Goal: Check status: Check status

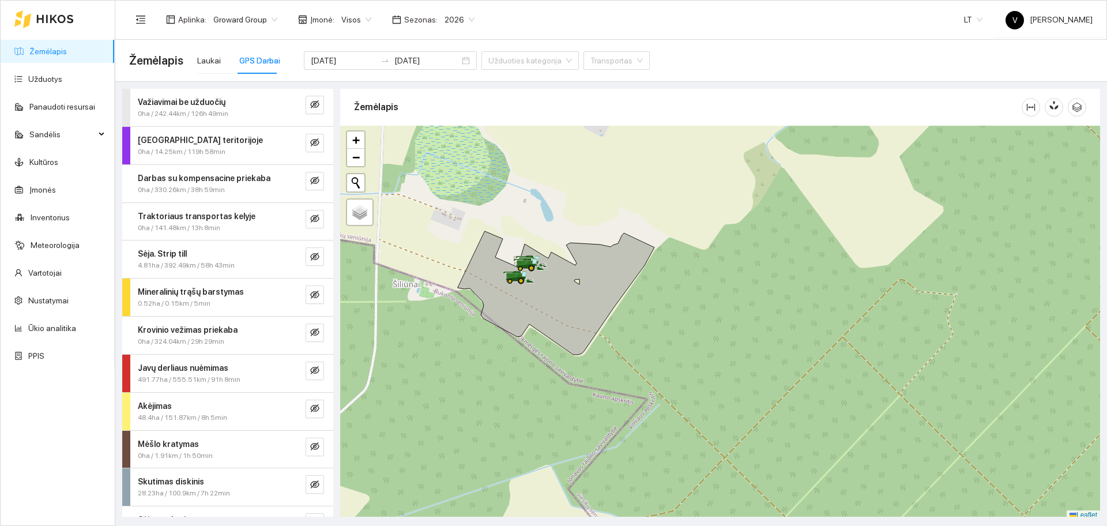
scroll to position [3, 0]
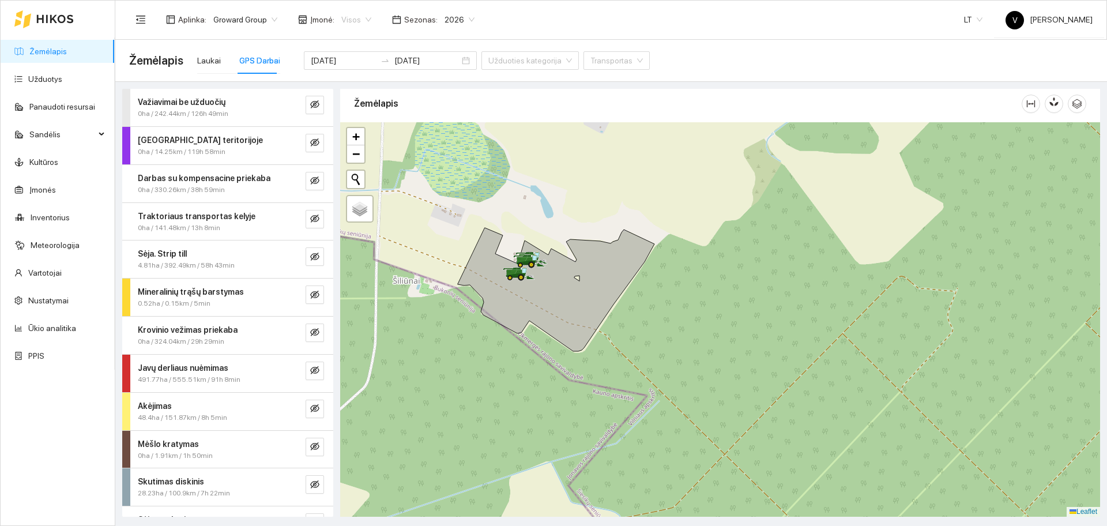
click at [351, 18] on span "Visos" at bounding box center [356, 19] width 30 height 17
click at [384, 42] on div "Visos" at bounding box center [396, 42] width 118 height 13
click at [310, 369] on icon "eye-invisible" at bounding box center [314, 370] width 9 height 9
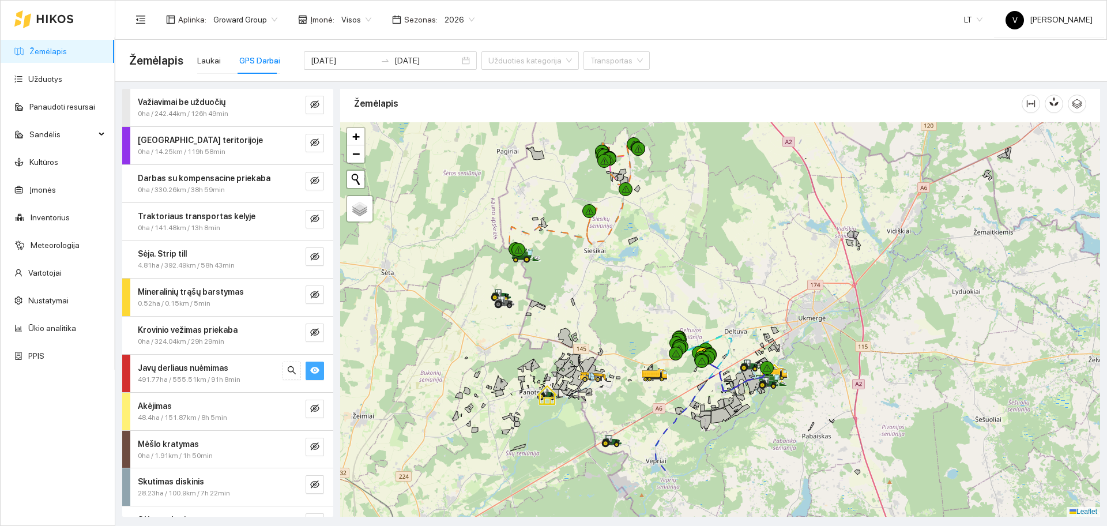
click at [720, 359] on div at bounding box center [720, 319] width 760 height 394
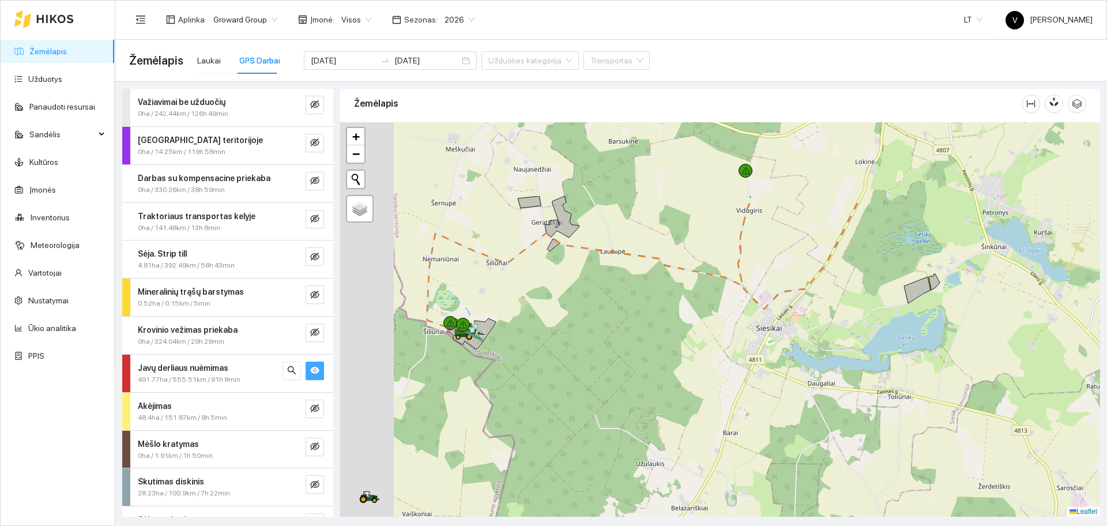
drag, startPoint x: 503, startPoint y: 253, endPoint x: 608, endPoint y: 375, distance: 161.2
click at [551, 399] on div at bounding box center [720, 319] width 760 height 394
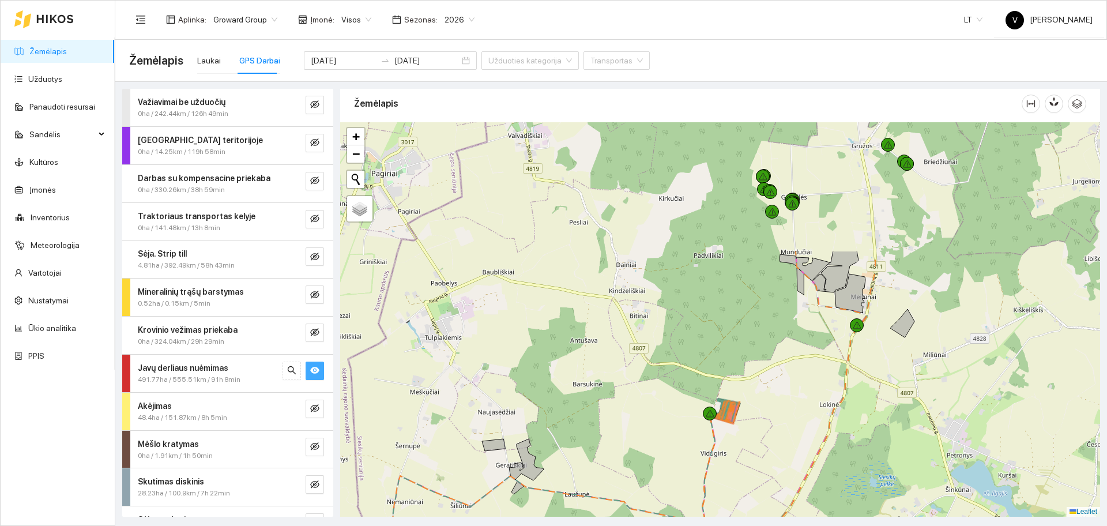
drag, startPoint x: 809, startPoint y: 258, endPoint x: 758, endPoint y: 426, distance: 175.9
click at [758, 426] on div at bounding box center [720, 319] width 760 height 394
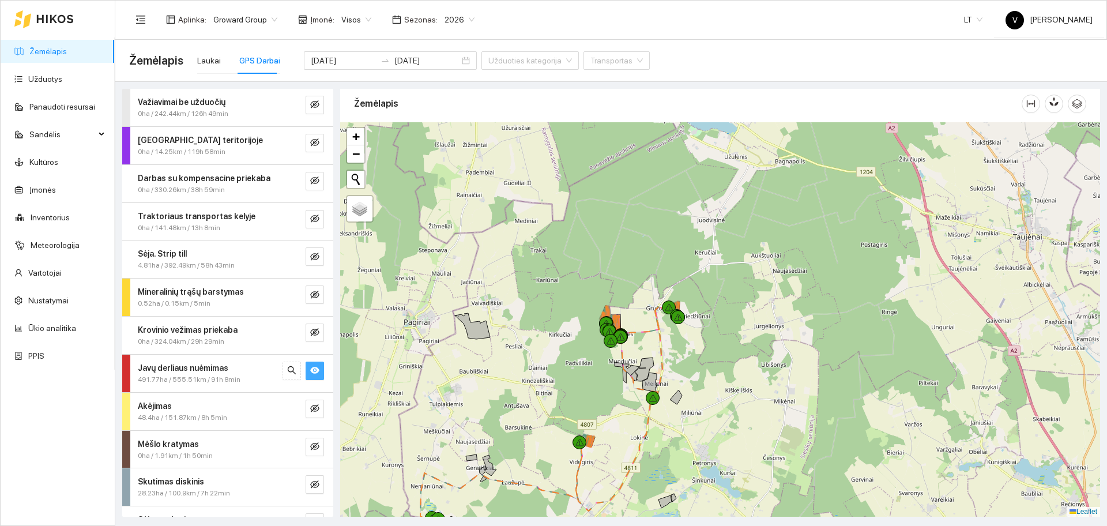
drag, startPoint x: 828, startPoint y: 278, endPoint x: 657, endPoint y: 360, distance: 189.6
click at [657, 360] on div at bounding box center [720, 319] width 760 height 394
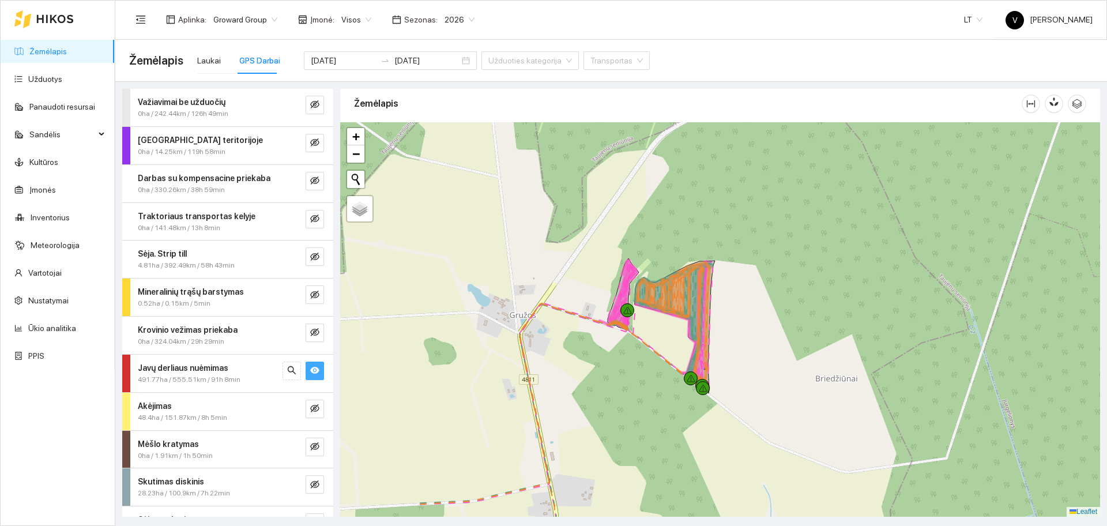
drag, startPoint x: 626, startPoint y: 317, endPoint x: 740, endPoint y: 306, distance: 114.7
click at [740, 306] on div at bounding box center [720, 319] width 760 height 394
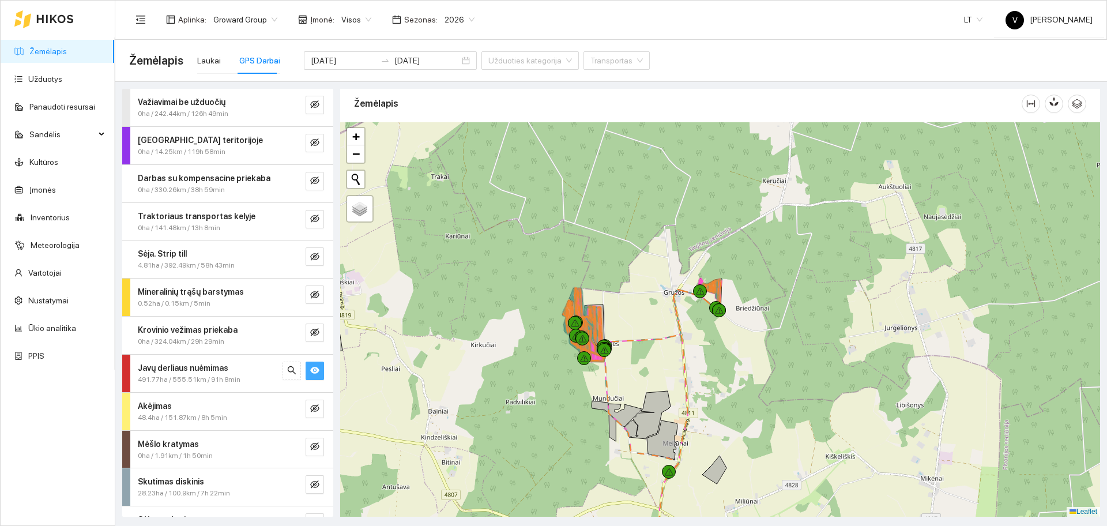
drag, startPoint x: 700, startPoint y: 416, endPoint x: 717, endPoint y: 347, distance: 70.6
click at [686, 405] on div at bounding box center [720, 319] width 760 height 394
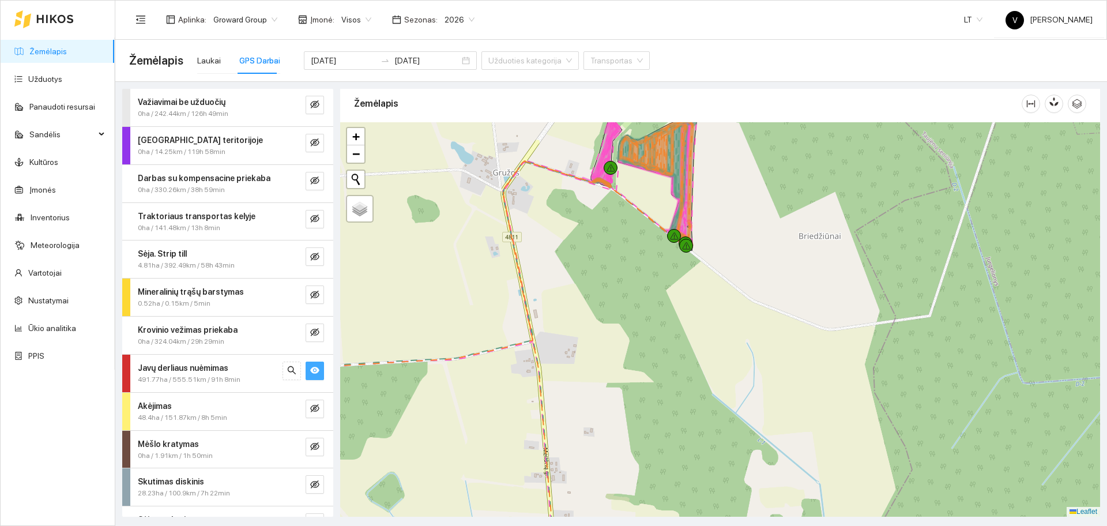
drag, startPoint x: 644, startPoint y: 215, endPoint x: 635, endPoint y: 303, distance: 88.7
click at [635, 303] on div at bounding box center [720, 319] width 760 height 394
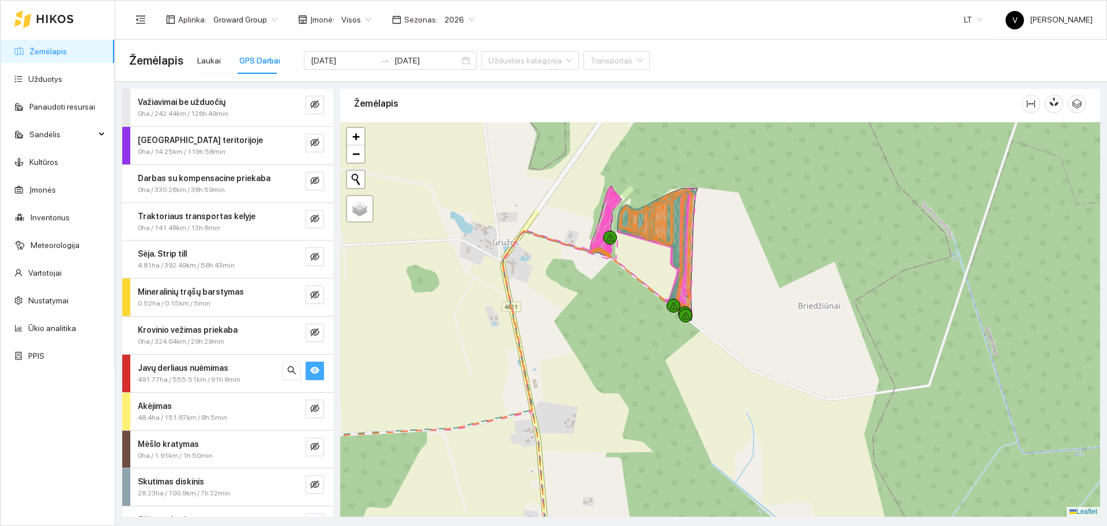
drag, startPoint x: 631, startPoint y: 274, endPoint x: 627, endPoint y: 303, distance: 29.0
click at [629, 306] on div at bounding box center [720, 319] width 760 height 394
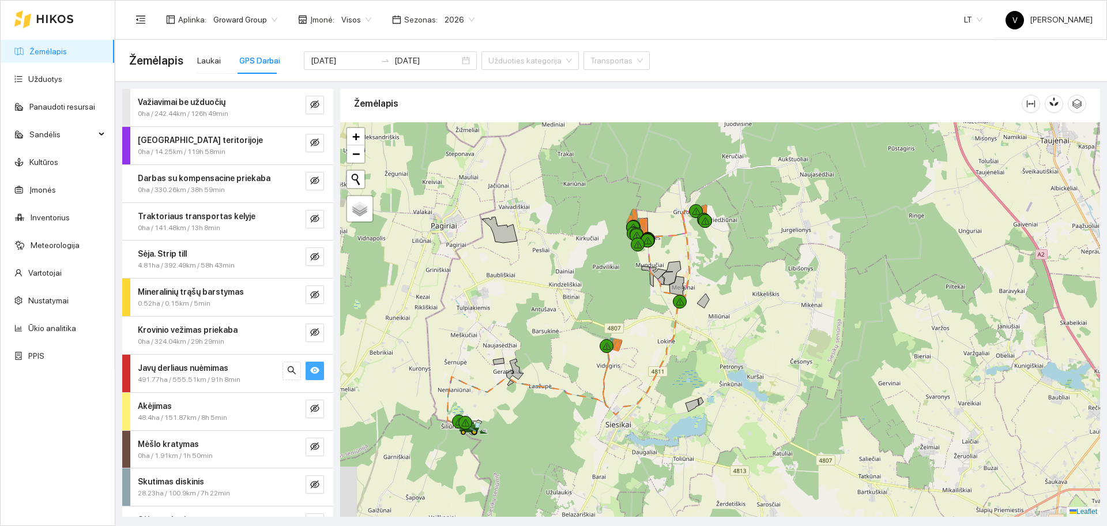
drag, startPoint x: 671, startPoint y: 201, endPoint x: 700, endPoint y: 245, distance: 52.8
click at [709, 191] on div at bounding box center [720, 319] width 760 height 394
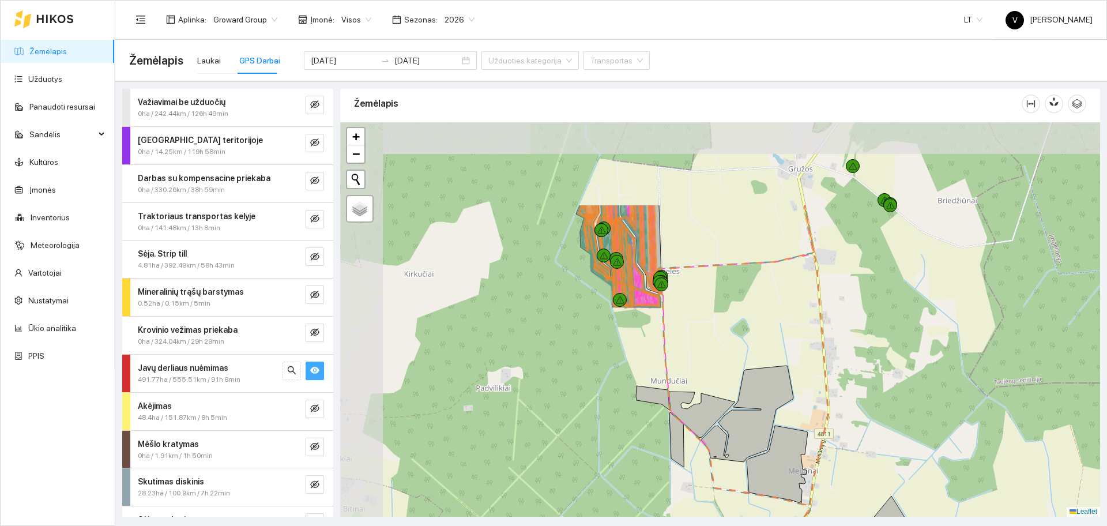
drag, startPoint x: 616, startPoint y: 190, endPoint x: 744, endPoint y: 338, distance: 196.2
click at [723, 319] on div at bounding box center [720, 319] width 760 height 394
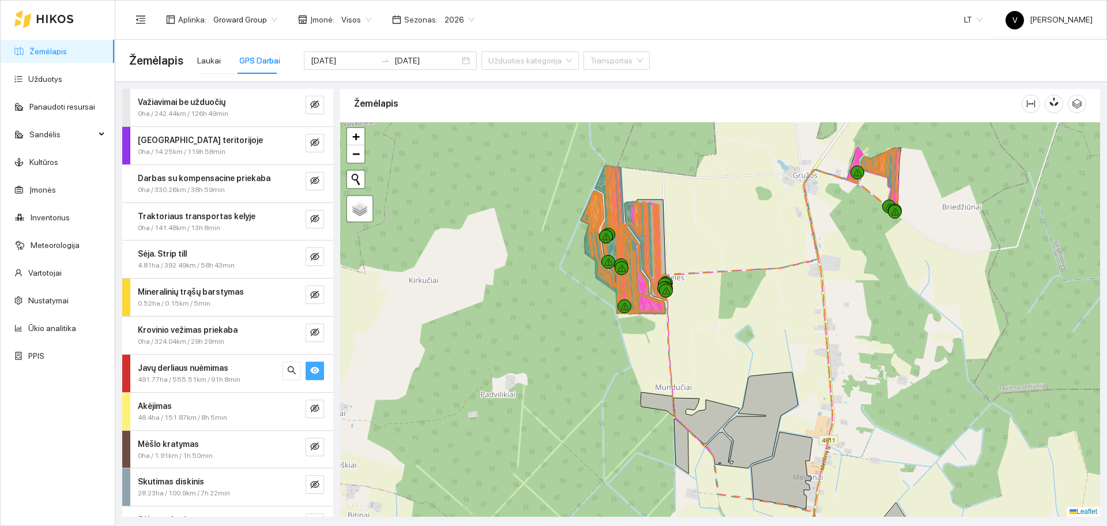
click at [435, 9] on div "Aplinka : Groward Group Įmonė : Visos Sezonas : 2026" at bounding box center [305, 19] width 352 height 23
click at [438, 14] on div "2026" at bounding box center [460, 19] width 44 height 18
click at [449, 130] on div "2025" at bounding box center [451, 134] width 30 height 13
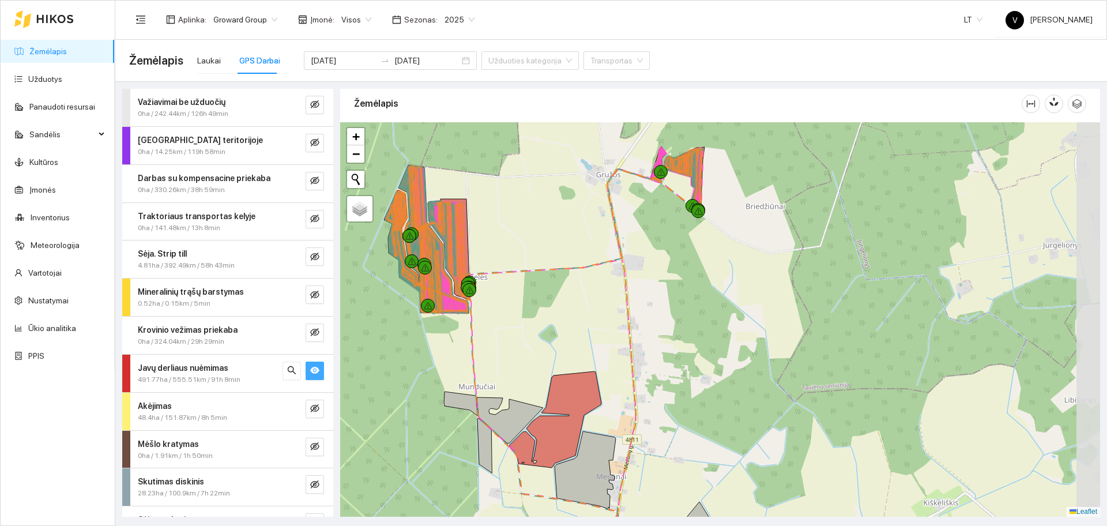
drag, startPoint x: 844, startPoint y: 283, endPoint x: 686, endPoint y: 287, distance: 158.1
click at [686, 287] on div at bounding box center [720, 319] width 760 height 394
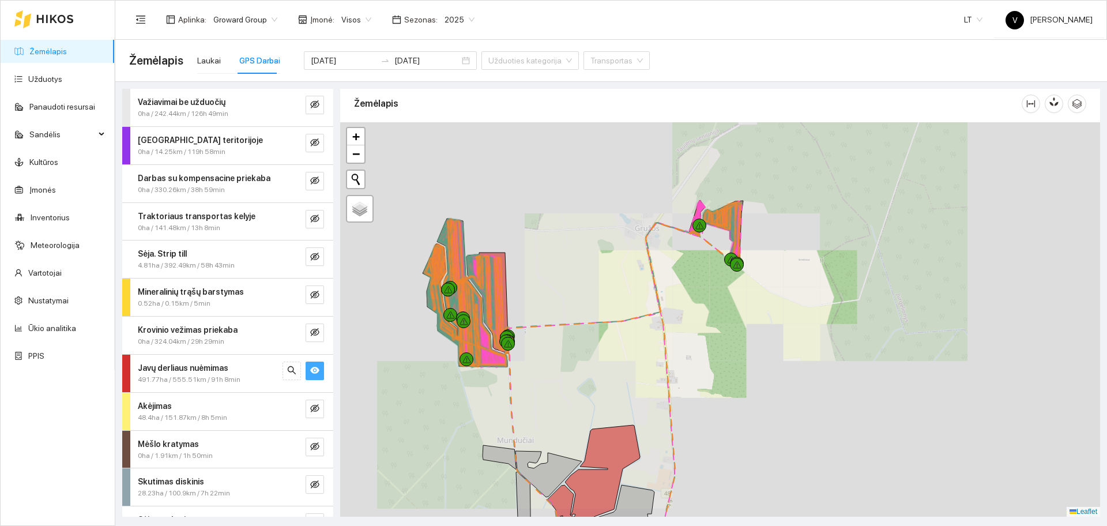
drag, startPoint x: 558, startPoint y: 301, endPoint x: 608, endPoint y: 280, distance: 55.0
click at [626, 273] on div at bounding box center [720, 319] width 760 height 394
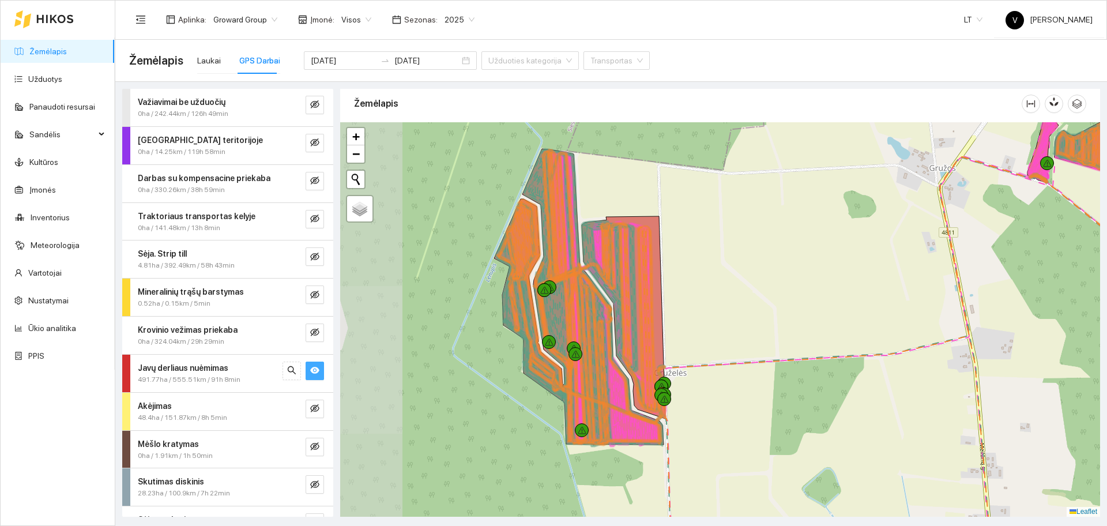
drag, startPoint x: 481, startPoint y: 322, endPoint x: 544, endPoint y: 307, distance: 65.3
click at [574, 325] on icon at bounding box center [571, 298] width 39 height 292
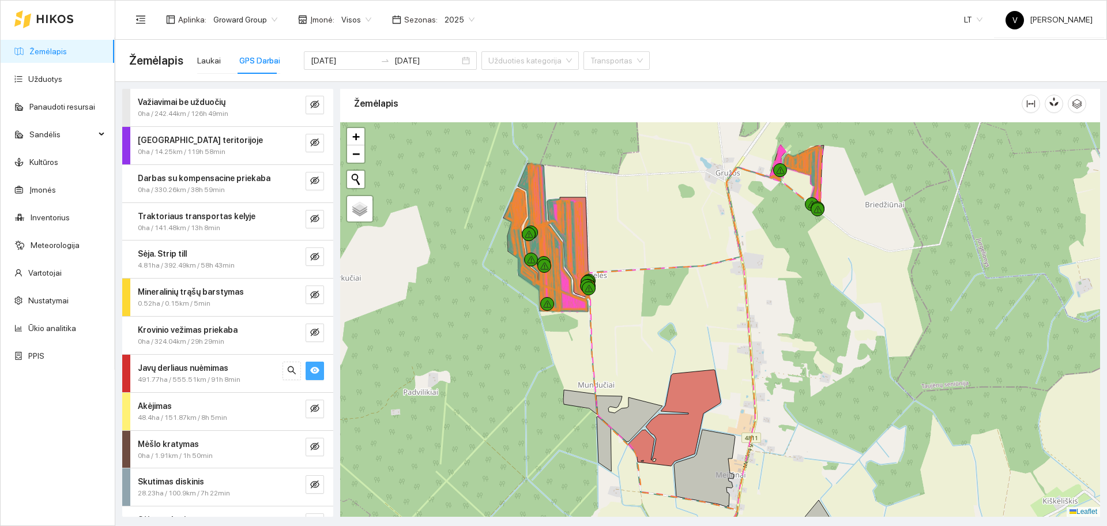
click at [670, 320] on div at bounding box center [720, 319] width 760 height 394
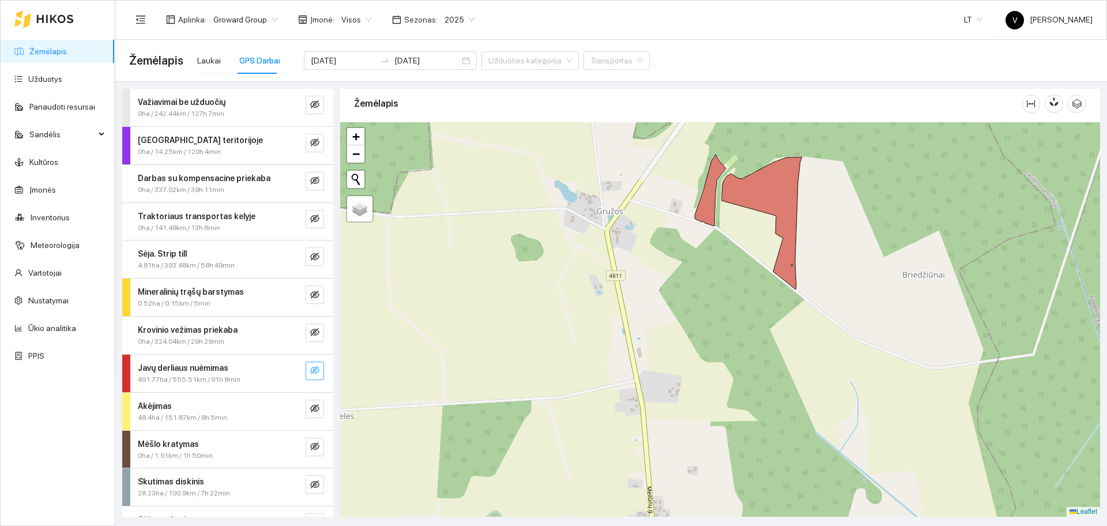
click at [310, 370] on icon "eye-invisible" at bounding box center [314, 370] width 9 height 9
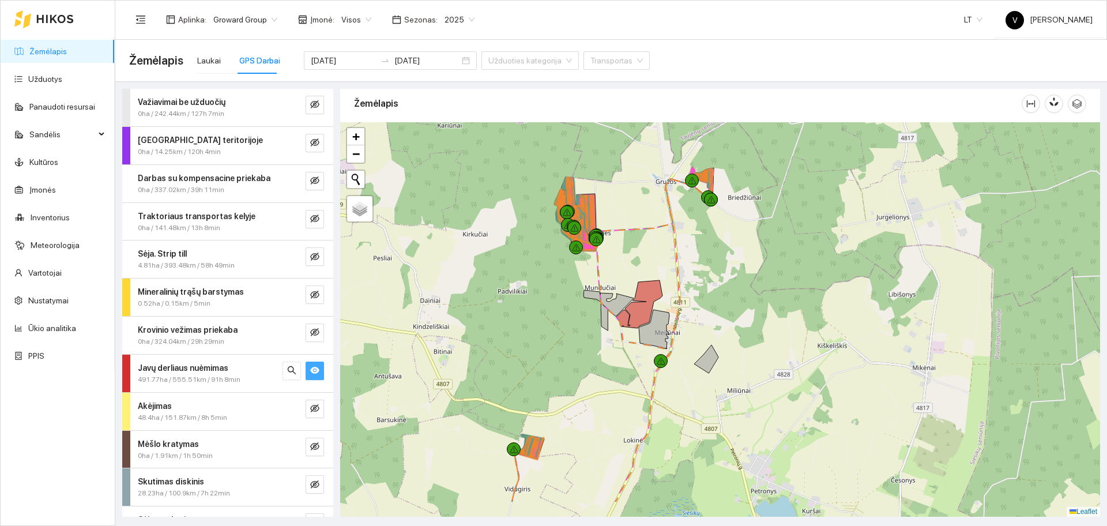
drag, startPoint x: 662, startPoint y: 330, endPoint x: 669, endPoint y: 291, distance: 39.9
click at [669, 291] on div at bounding box center [720, 319] width 760 height 394
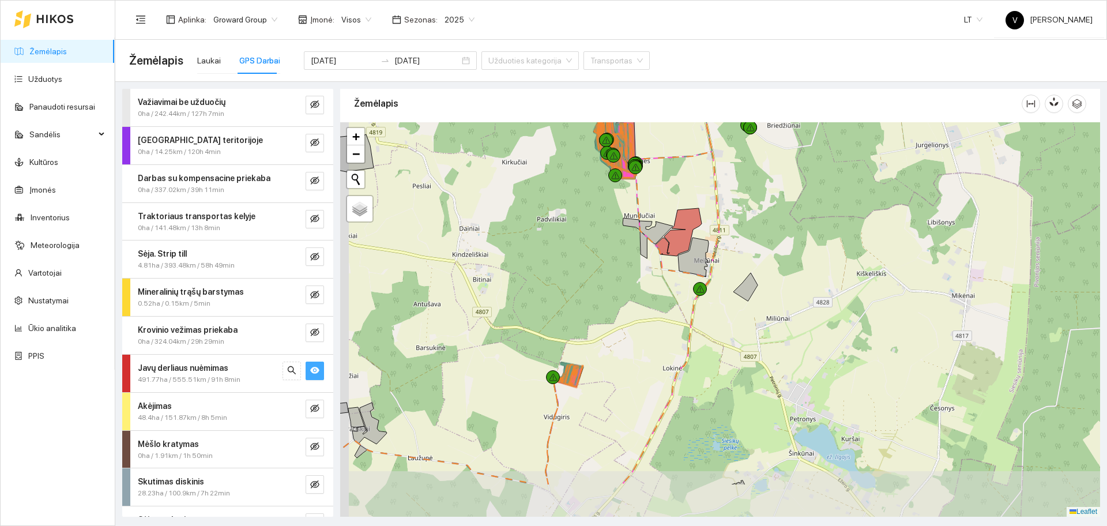
drag, startPoint x: 660, startPoint y: 348, endPoint x: 698, endPoint y: 300, distance: 60.7
click at [698, 300] on div at bounding box center [720, 319] width 760 height 394
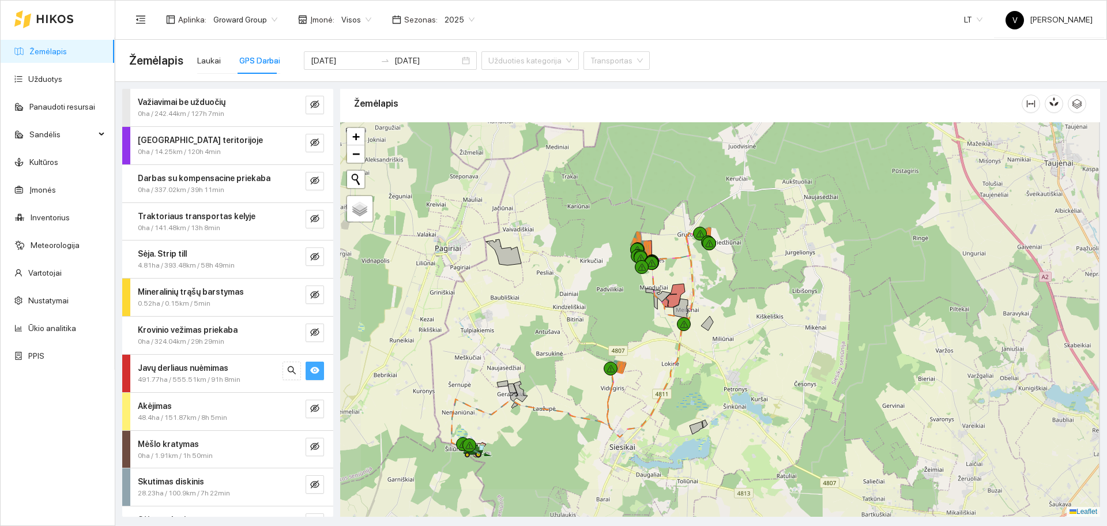
click at [727, 324] on div at bounding box center [720, 319] width 760 height 394
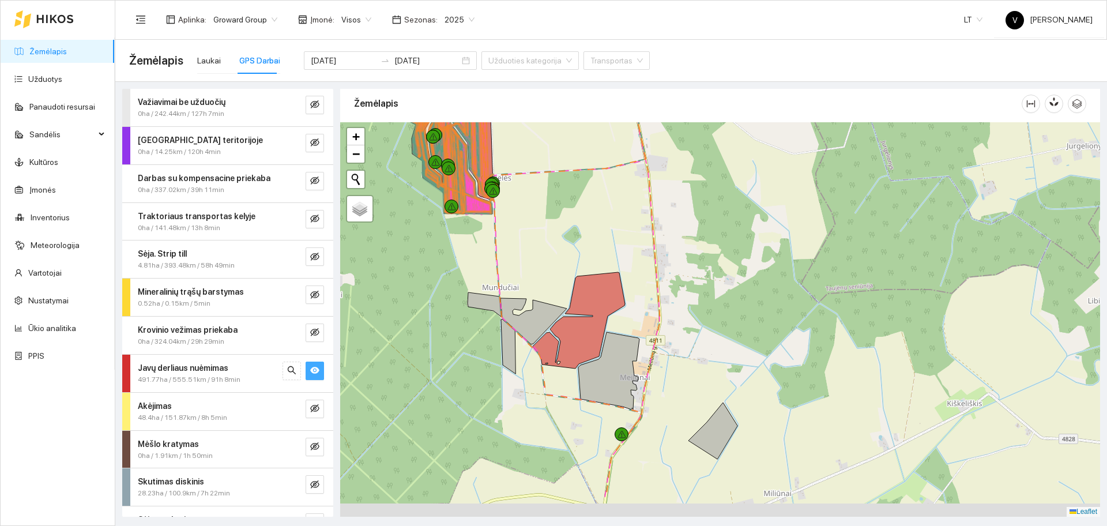
drag, startPoint x: 676, startPoint y: 348, endPoint x: 740, endPoint y: 212, distance: 150.1
click at [738, 183] on div at bounding box center [720, 319] width 760 height 394
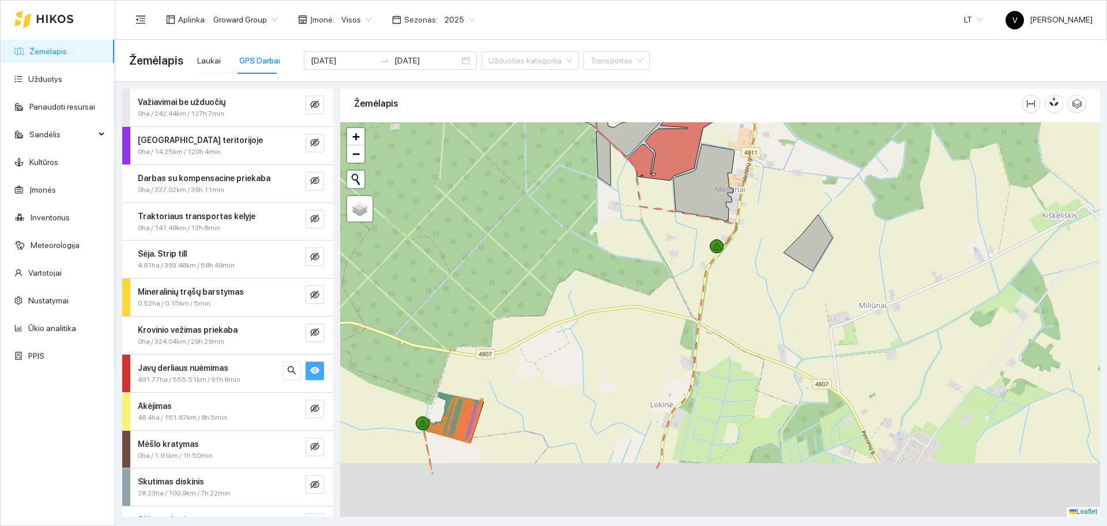
drag, startPoint x: 577, startPoint y: 358, endPoint x: 637, endPoint y: 266, distance: 108.8
click at [633, 266] on div at bounding box center [720, 319] width 760 height 394
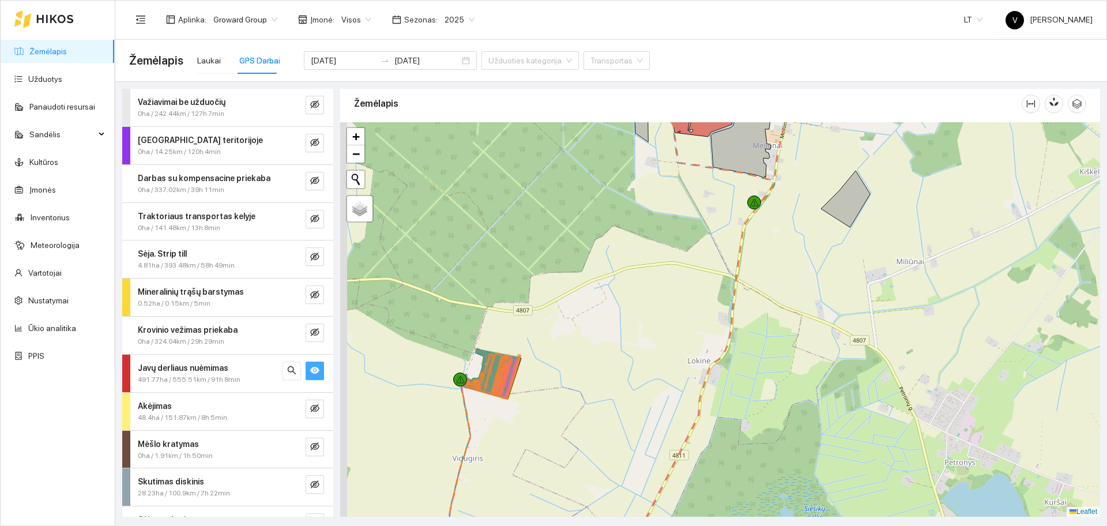
drag, startPoint x: 574, startPoint y: 338, endPoint x: 627, endPoint y: 246, distance: 105.9
click at [627, 246] on div at bounding box center [720, 319] width 760 height 394
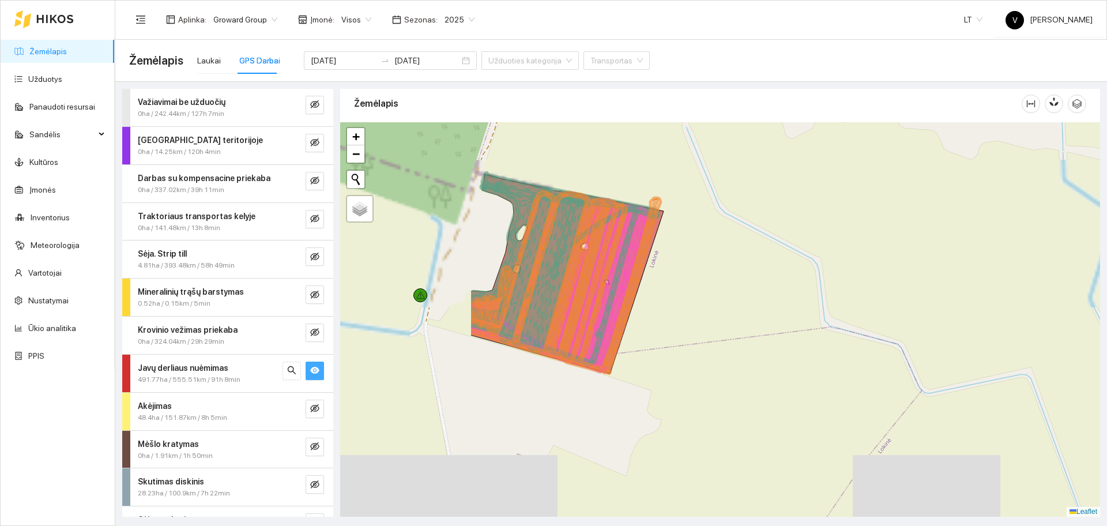
drag, startPoint x: 550, startPoint y: 302, endPoint x: 607, endPoint y: 242, distance: 82.8
click at [736, 240] on div at bounding box center [720, 319] width 760 height 394
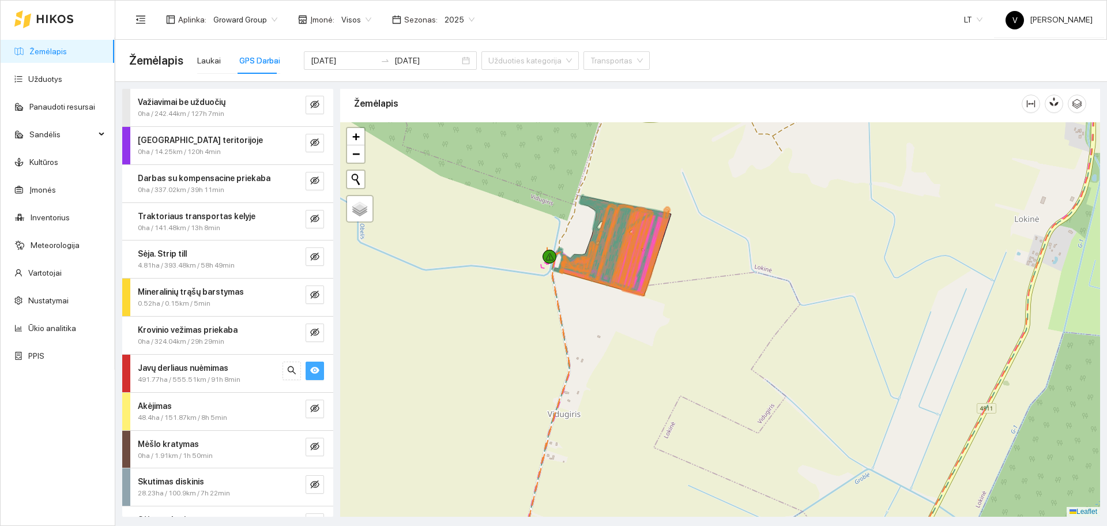
drag, startPoint x: 633, startPoint y: 395, endPoint x: 664, endPoint y: 212, distance: 186.0
click at [663, 213] on div at bounding box center [720, 319] width 760 height 394
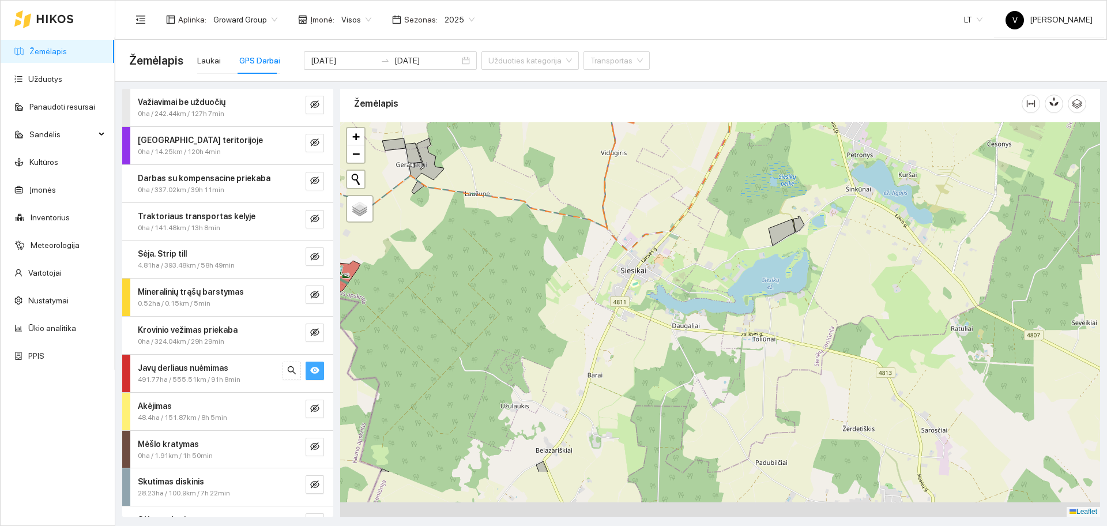
drag, startPoint x: 615, startPoint y: 264, endPoint x: 613, endPoint y: 258, distance: 6.2
click at [612, 258] on div at bounding box center [720, 319] width 760 height 394
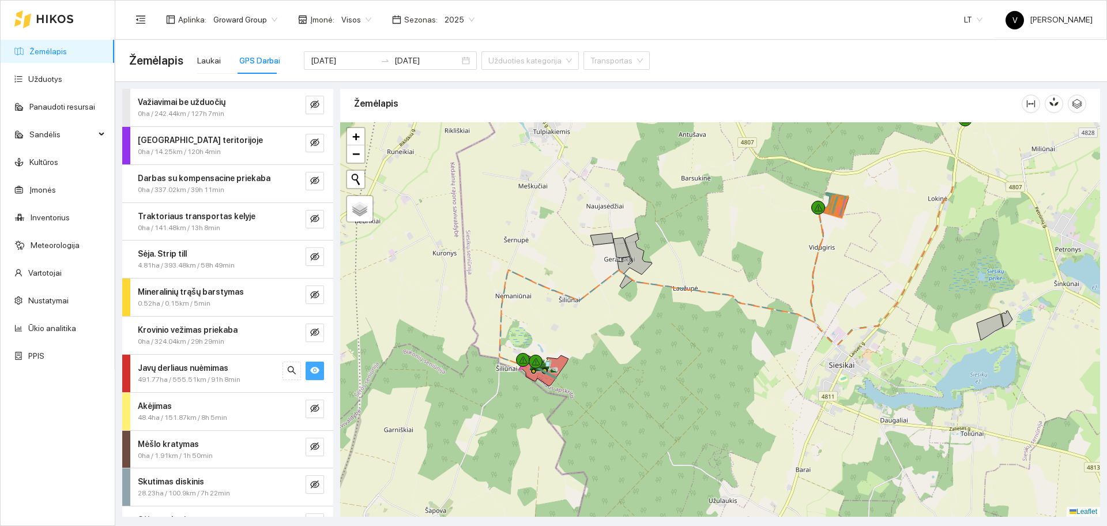
drag, startPoint x: 608, startPoint y: 235, endPoint x: 816, endPoint y: 330, distance: 228.9
click at [816, 330] on div at bounding box center [720, 319] width 760 height 394
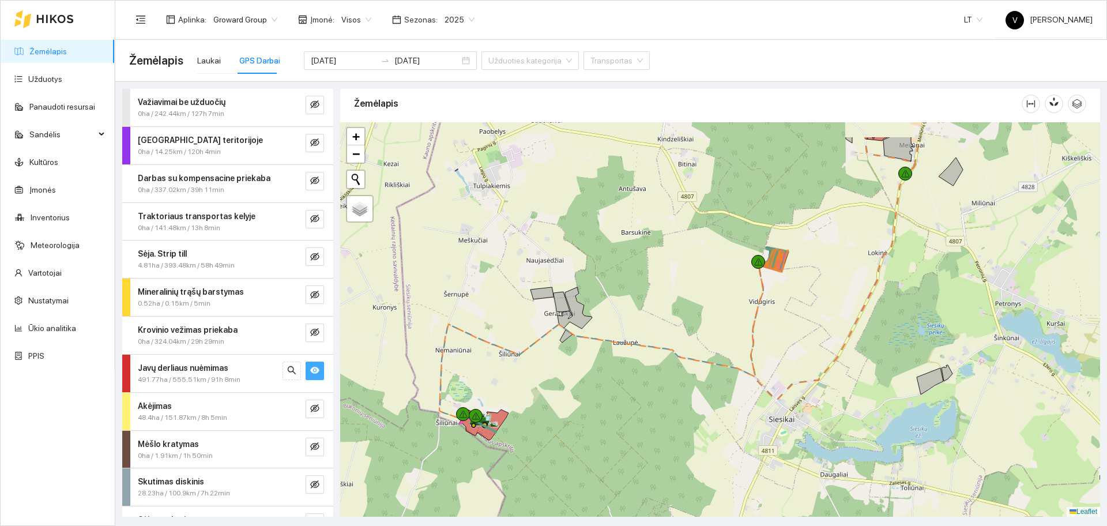
drag, startPoint x: 891, startPoint y: 262, endPoint x: 829, endPoint y: 319, distance: 84.1
click at [829, 319] on div at bounding box center [720, 319] width 760 height 394
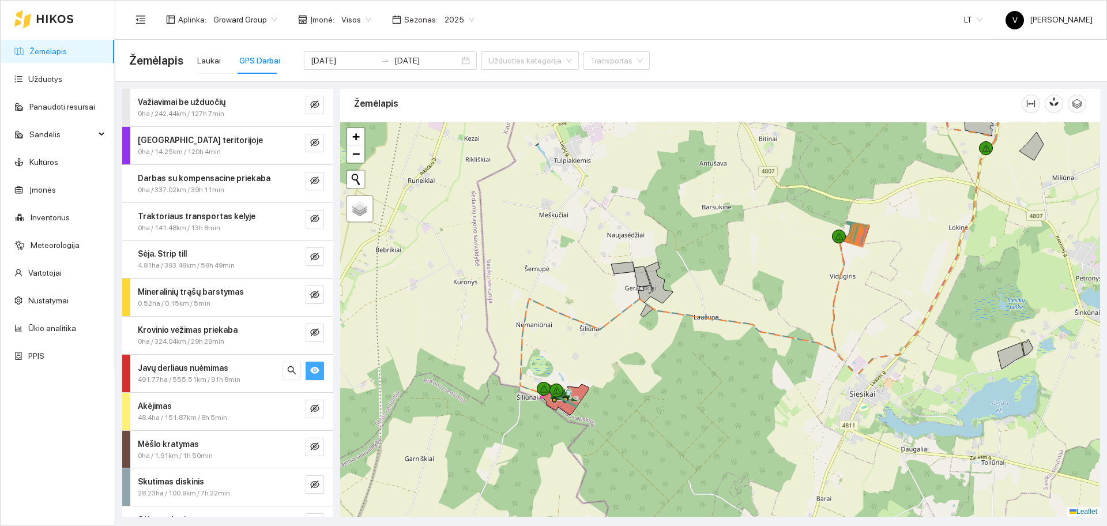
drag, startPoint x: 826, startPoint y: 346, endPoint x: 905, endPoint y: 317, distance: 84.1
click at [927, 318] on div at bounding box center [720, 319] width 760 height 394
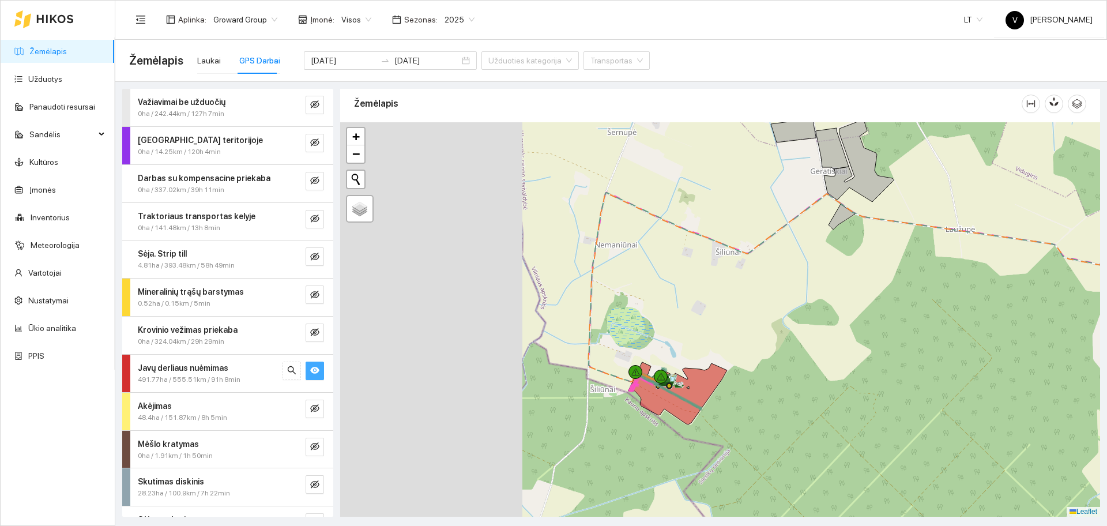
drag, startPoint x: 569, startPoint y: 364, endPoint x: 796, endPoint y: 269, distance: 246.3
click at [818, 269] on div at bounding box center [720, 319] width 760 height 394
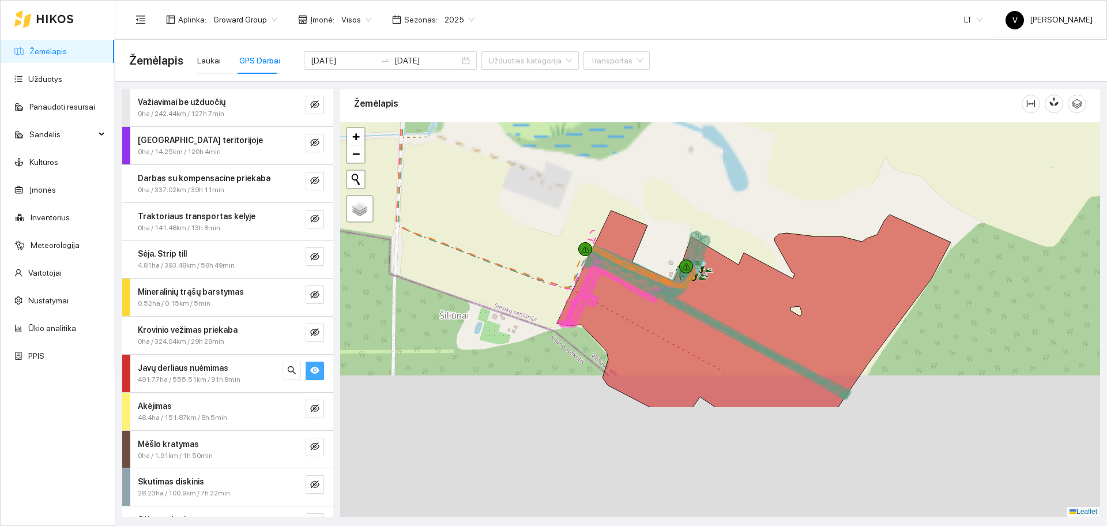
drag, startPoint x: 744, startPoint y: 362, endPoint x: 759, endPoint y: 285, distance: 77.7
click at [764, 219] on div at bounding box center [720, 319] width 760 height 394
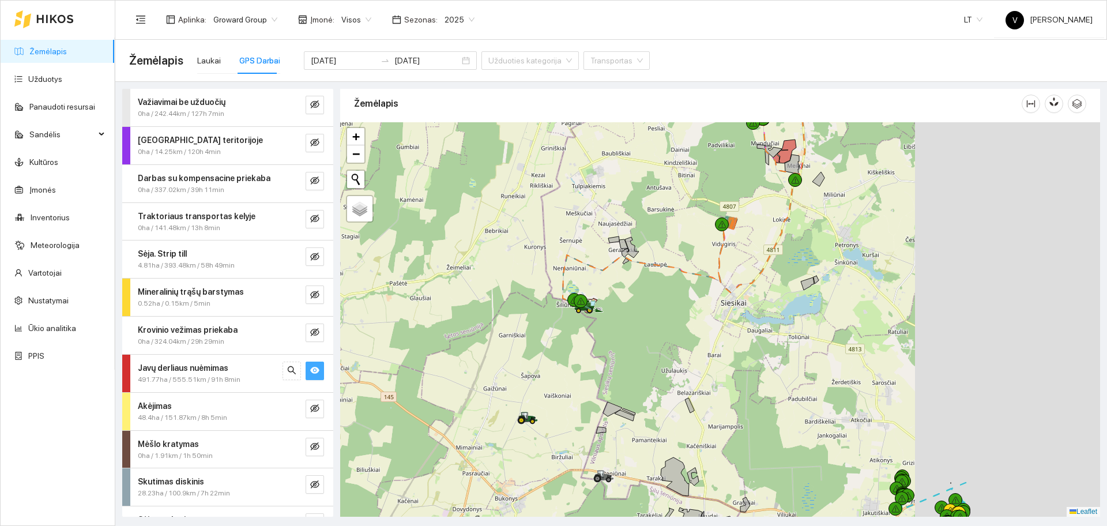
drag, startPoint x: 868, startPoint y: 302, endPoint x: 656, endPoint y: 315, distance: 212.6
click at [622, 337] on div at bounding box center [720, 319] width 760 height 394
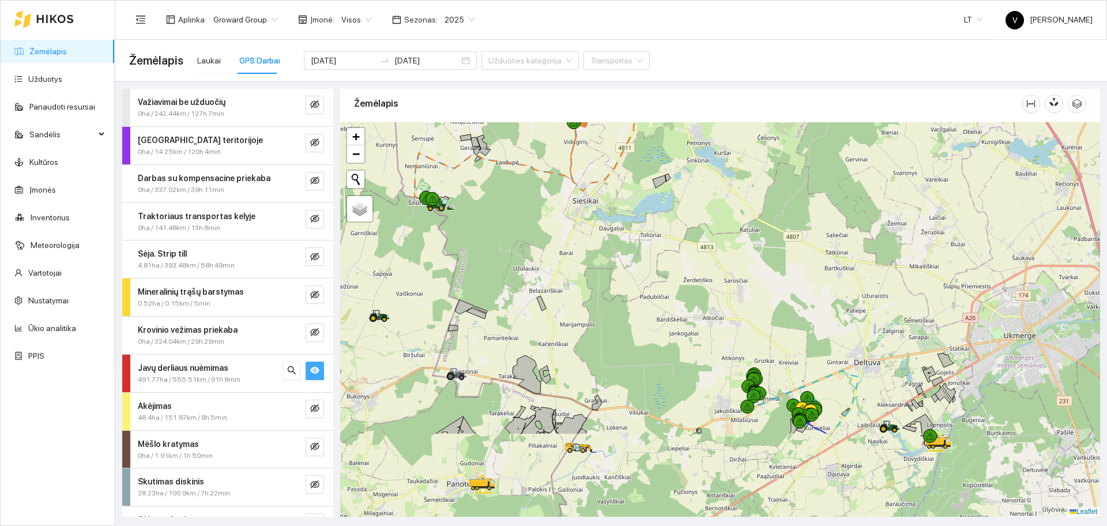
drag, startPoint x: 821, startPoint y: 341, endPoint x: 684, endPoint y: 179, distance: 211.6
click at [670, 167] on div at bounding box center [720, 319] width 760 height 394
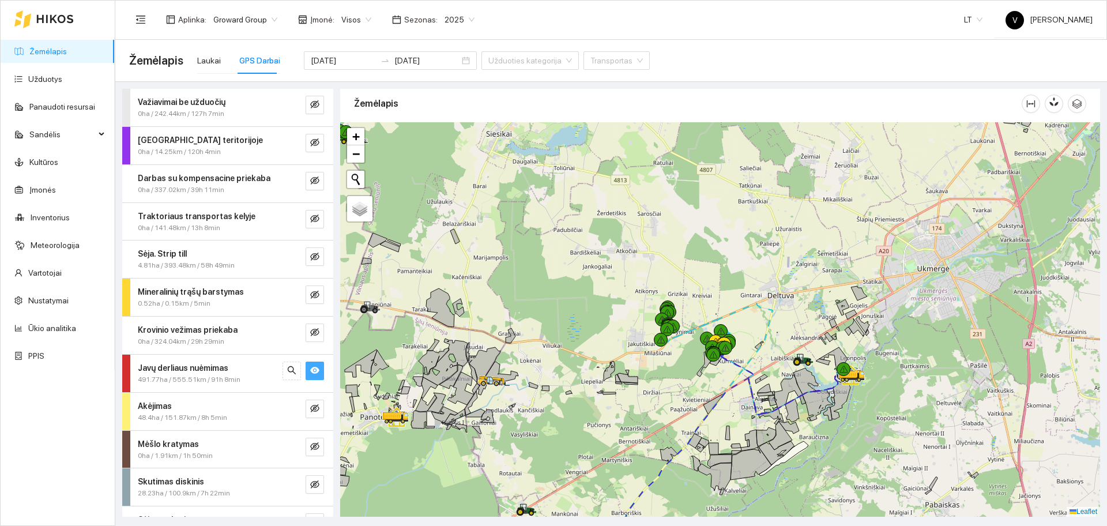
drag, startPoint x: 808, startPoint y: 409, endPoint x: 740, endPoint y: 383, distance: 73.4
click at [803, 395] on icon at bounding box center [818, 405] width 30 height 31
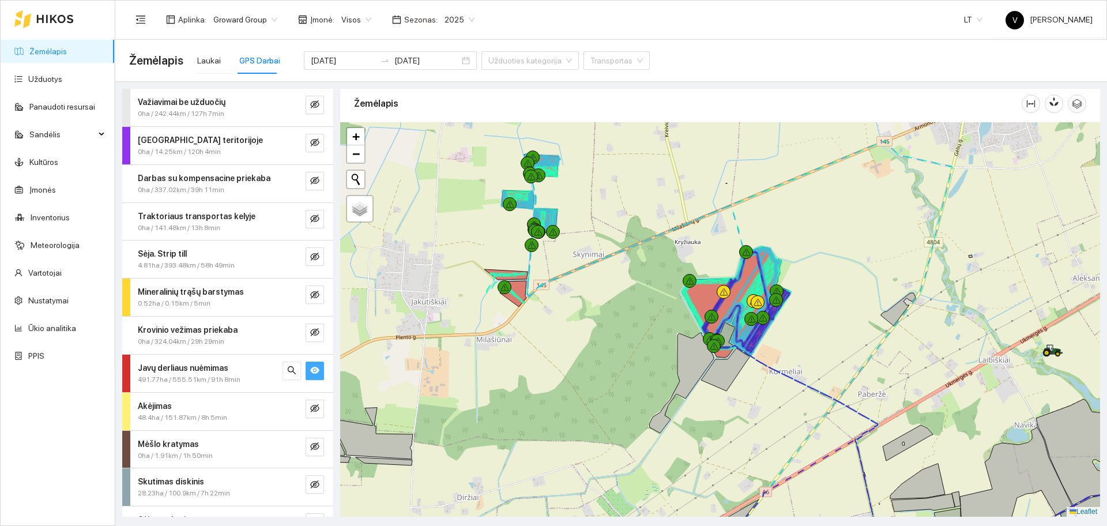
drag, startPoint x: 555, startPoint y: 284, endPoint x: 590, endPoint y: 284, distance: 35.2
click at [590, 284] on div at bounding box center [720, 319] width 760 height 394
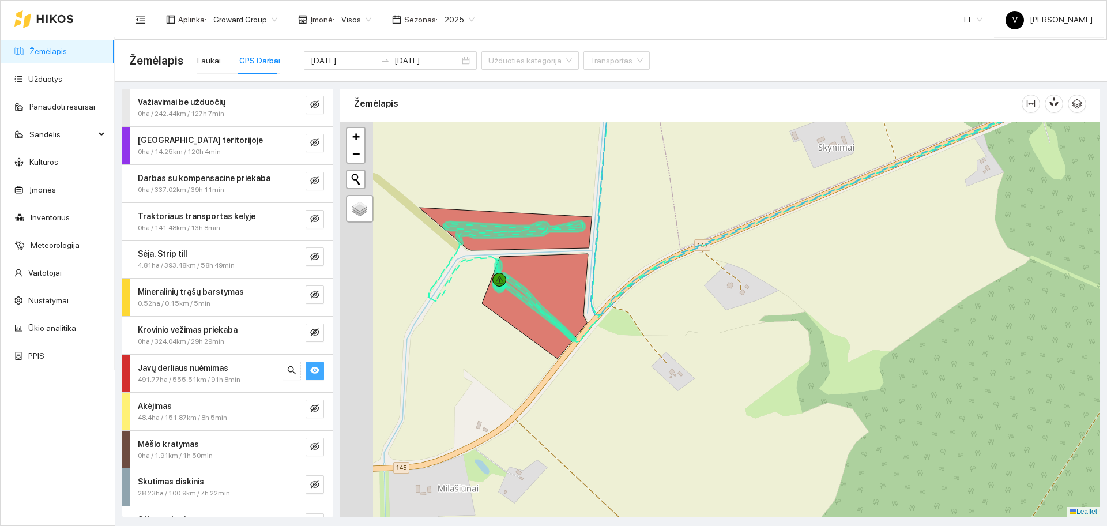
drag, startPoint x: 650, startPoint y: 299, endPoint x: 761, endPoint y: 279, distance: 113.0
click at [761, 279] on div at bounding box center [720, 319] width 760 height 394
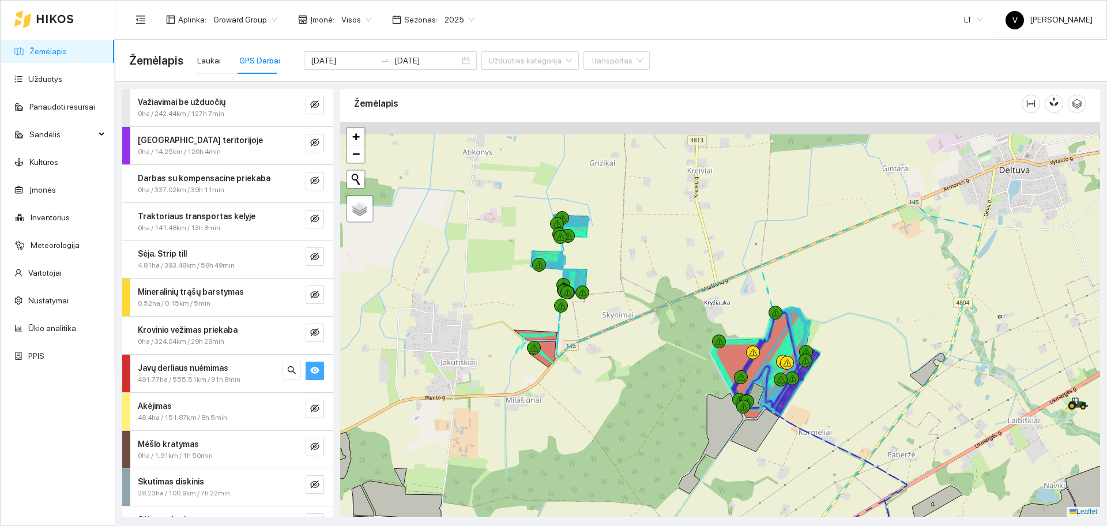
drag, startPoint x: 612, startPoint y: 220, endPoint x: 611, endPoint y: 271, distance: 51.4
click at [611, 271] on div at bounding box center [720, 319] width 760 height 394
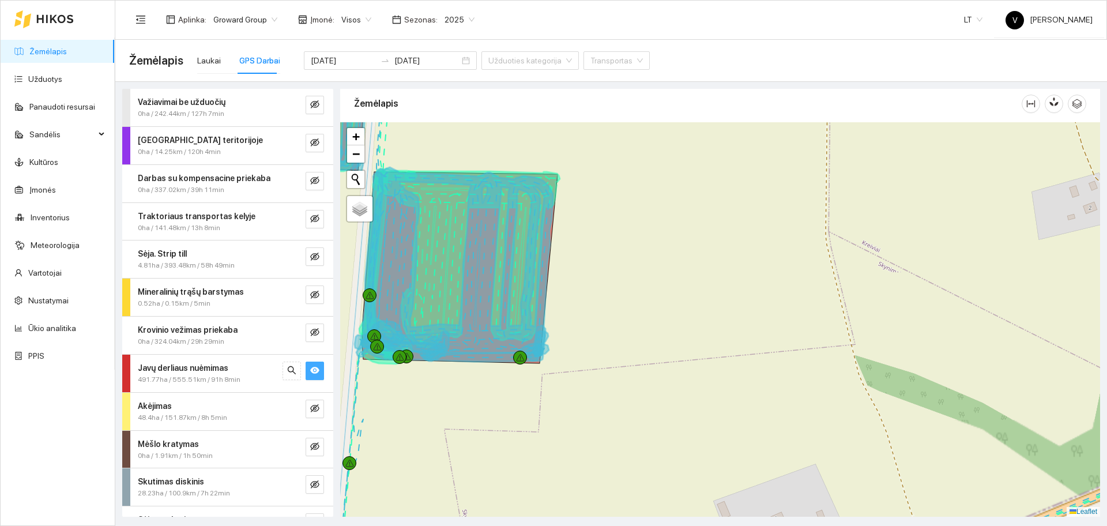
drag, startPoint x: 600, startPoint y: 289, endPoint x: 718, endPoint y: 292, distance: 118.3
click at [718, 292] on div at bounding box center [720, 319] width 760 height 394
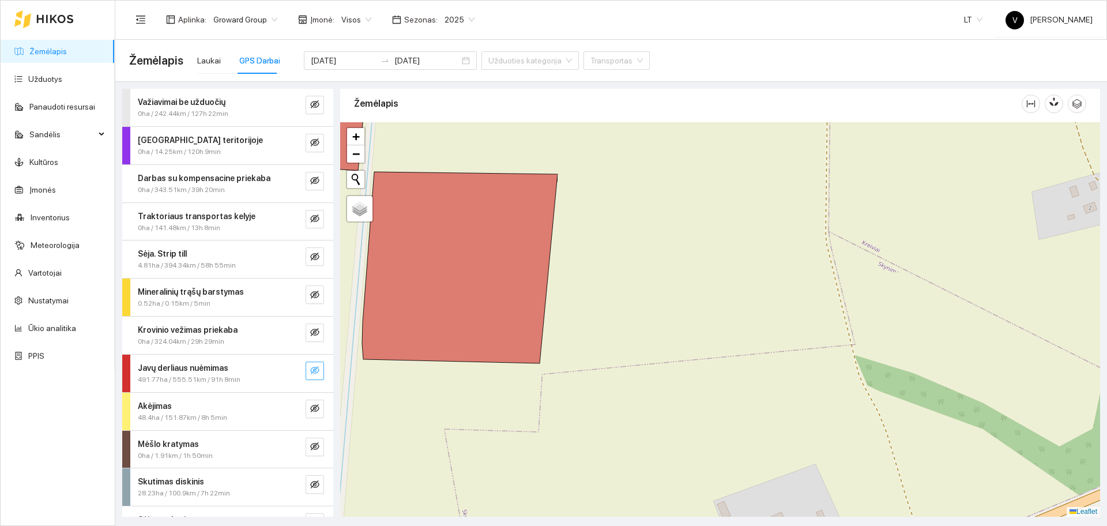
click at [310, 372] on icon "eye-invisible" at bounding box center [314, 370] width 9 height 9
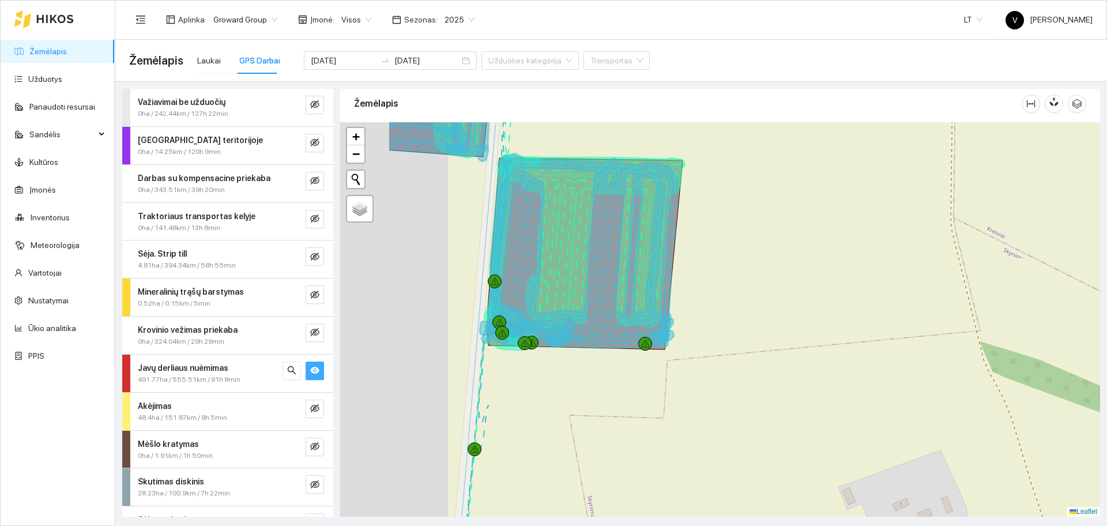
drag, startPoint x: 603, startPoint y: 255, endPoint x: 734, endPoint y: 243, distance: 131.5
click at [734, 243] on div at bounding box center [720, 319] width 760 height 394
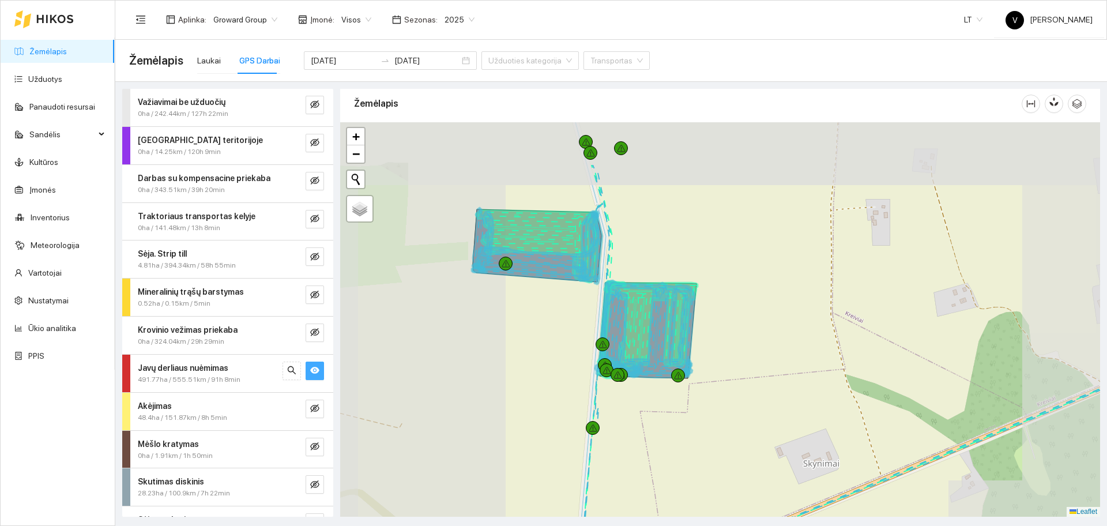
drag, startPoint x: 591, startPoint y: 269, endPoint x: 614, endPoint y: 291, distance: 31.4
click at [624, 321] on icon at bounding box center [647, 328] width 96 height 97
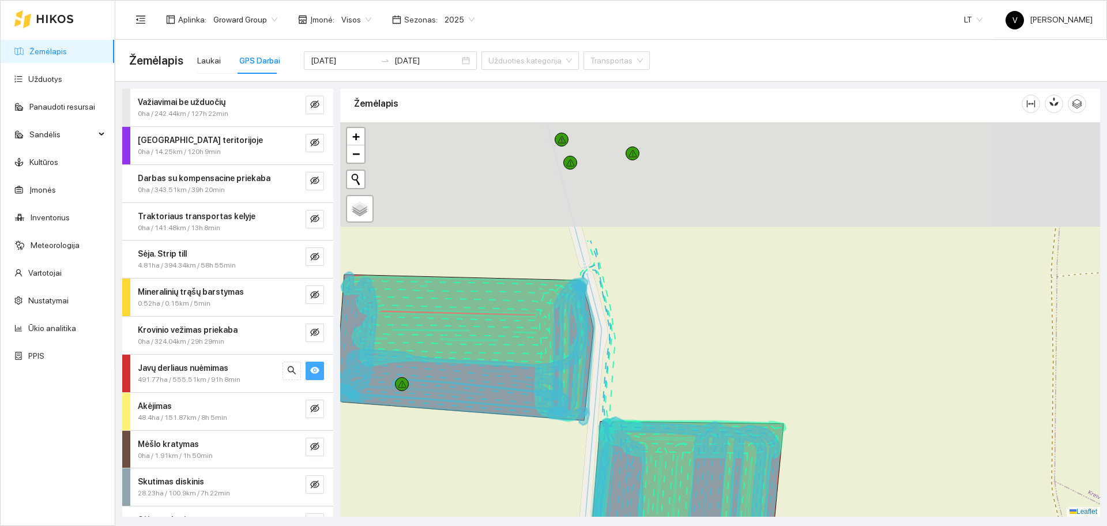
drag, startPoint x: 628, startPoint y: 180, endPoint x: 625, endPoint y: 337, distance: 157.5
click at [625, 337] on div at bounding box center [720, 319] width 760 height 394
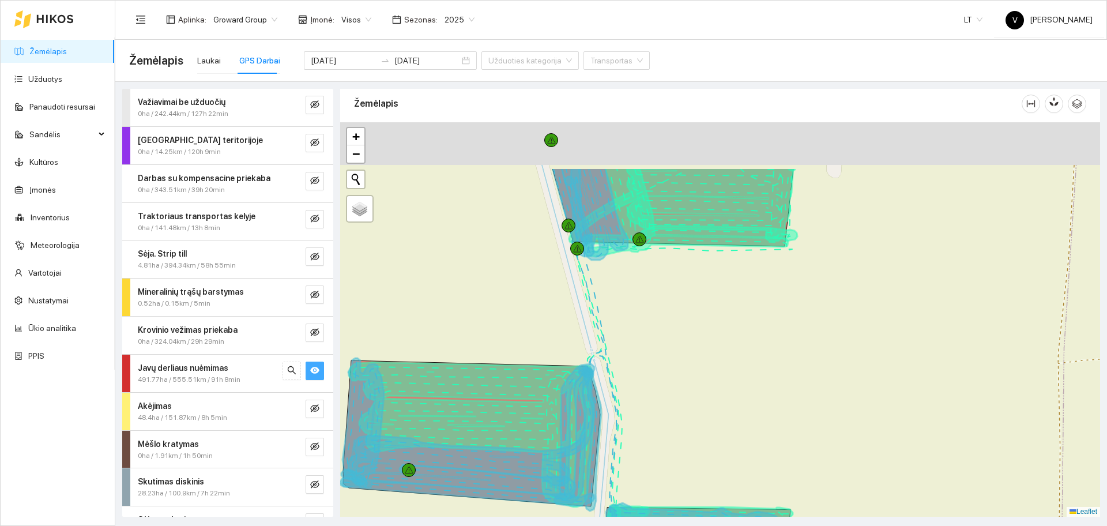
drag, startPoint x: 639, startPoint y: 279, endPoint x: 645, endPoint y: 348, distance: 69.5
click at [645, 348] on div at bounding box center [720, 319] width 760 height 394
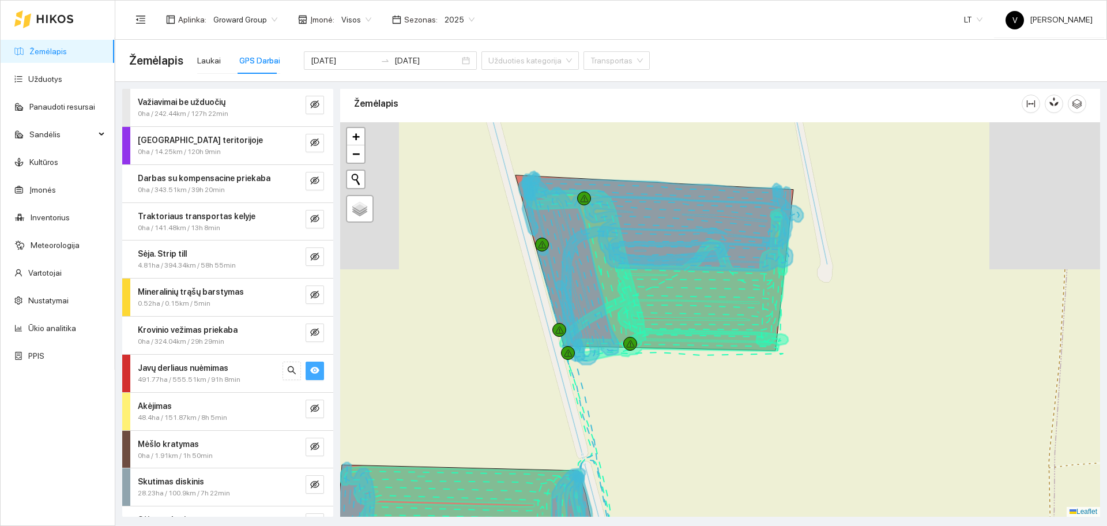
drag, startPoint x: 650, startPoint y: 204, endPoint x: 637, endPoint y: 267, distance: 64.2
click at [637, 267] on icon at bounding box center [655, 264] width 273 height 172
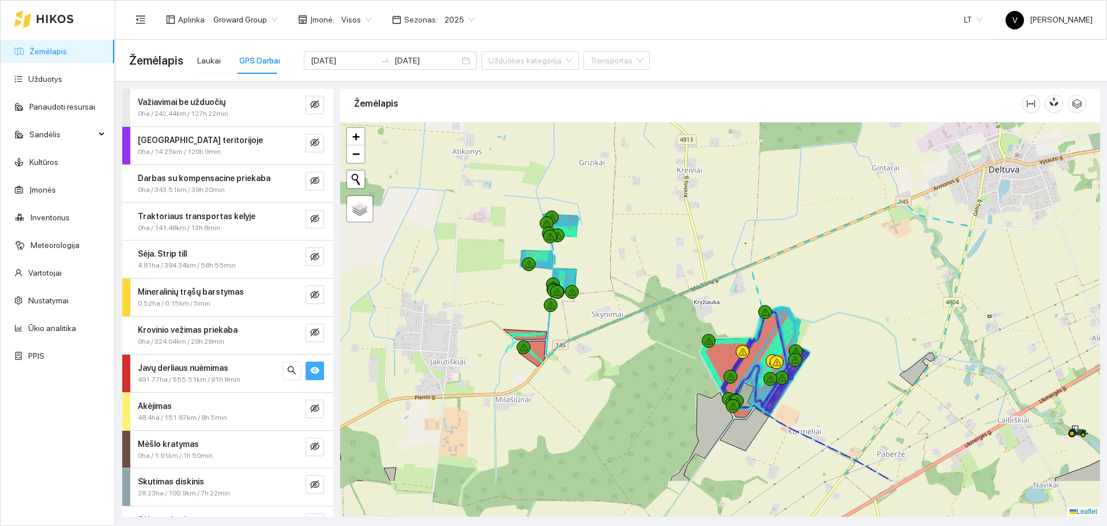
drag, startPoint x: 709, startPoint y: 397, endPoint x: 665, endPoint y: 321, distance: 87.6
click at [665, 321] on div at bounding box center [720, 319] width 760 height 394
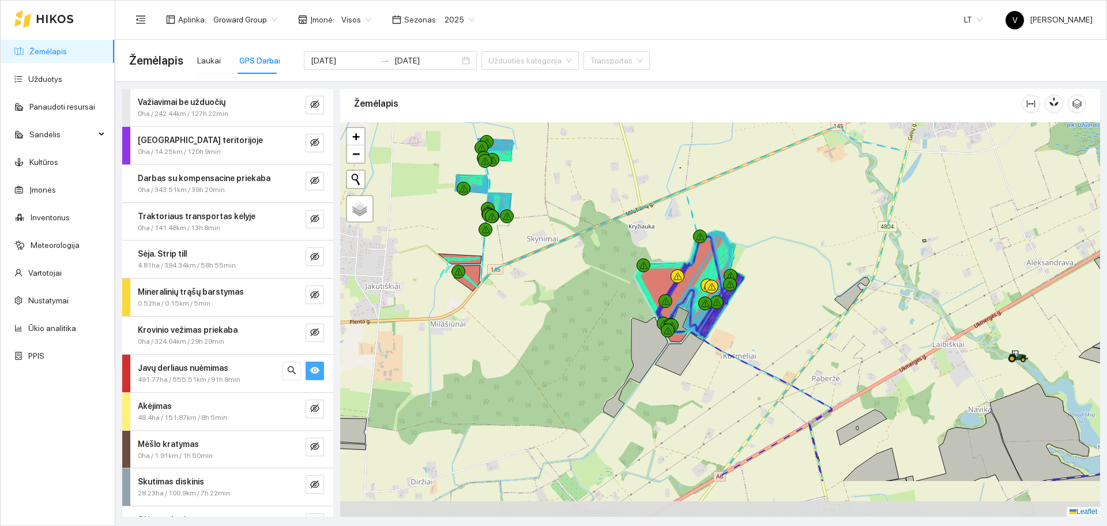
drag, startPoint x: 616, startPoint y: 314, endPoint x: 605, endPoint y: 284, distance: 31.9
click at [605, 284] on div at bounding box center [720, 319] width 760 height 394
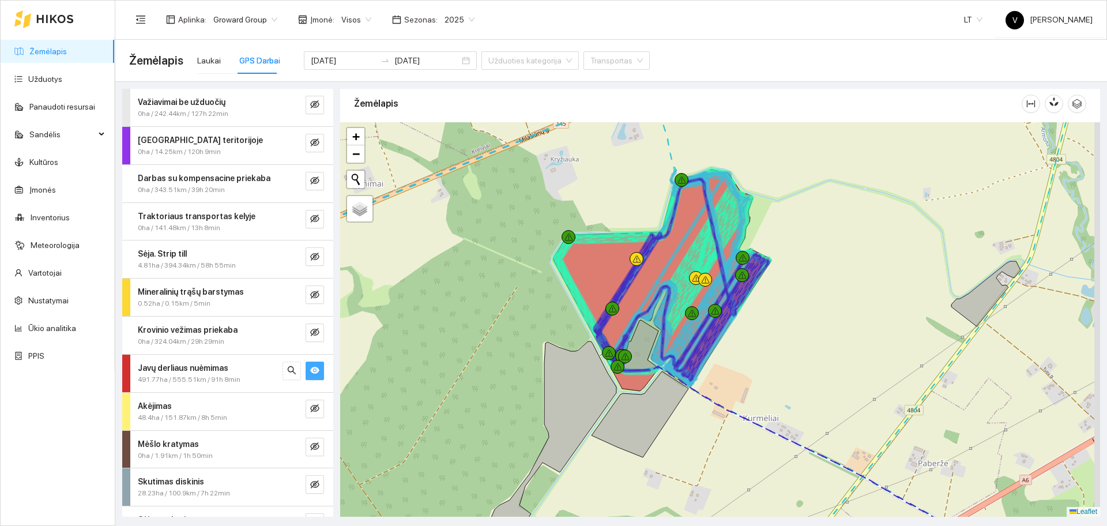
drag, startPoint x: 818, startPoint y: 322, endPoint x: 786, endPoint y: 318, distance: 32.0
click at [801, 320] on div at bounding box center [720, 319] width 760 height 394
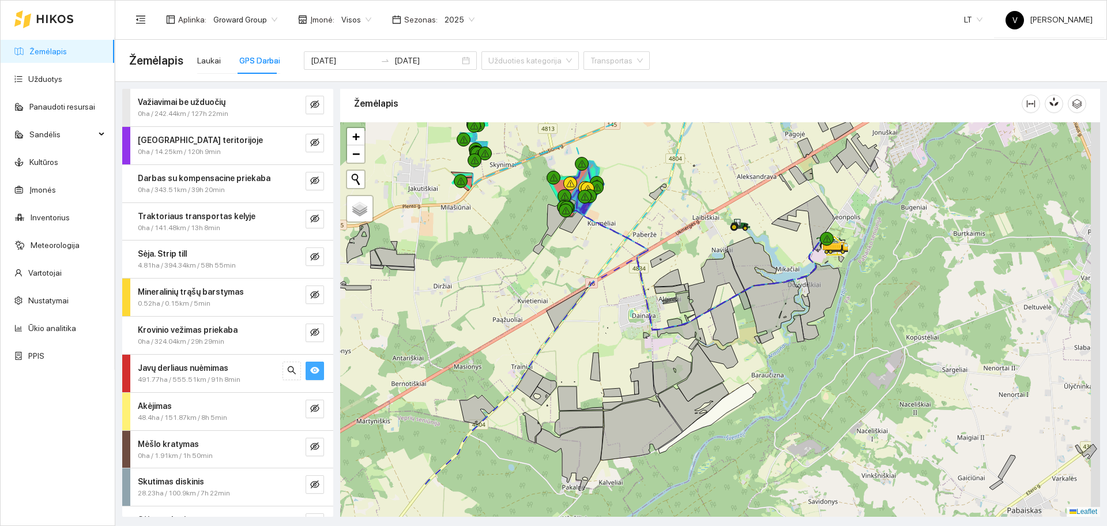
drag, startPoint x: 738, startPoint y: 354, endPoint x: 717, endPoint y: 309, distance: 49.8
click at [718, 314] on icon at bounding box center [724, 322] width 28 height 47
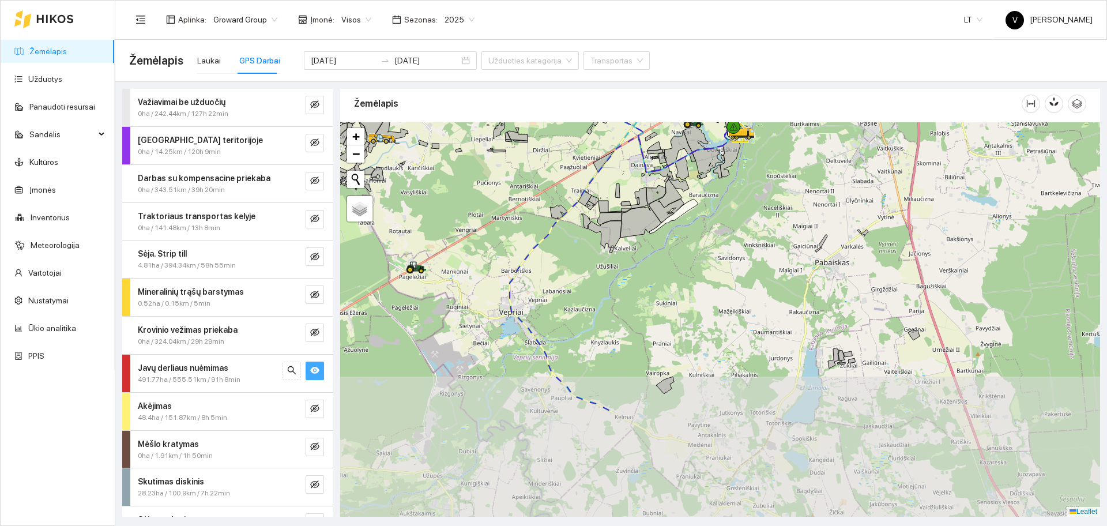
drag, startPoint x: 736, startPoint y: 389, endPoint x: 728, endPoint y: 165, distance: 224.5
click at [720, 191] on div at bounding box center [720, 319] width 760 height 394
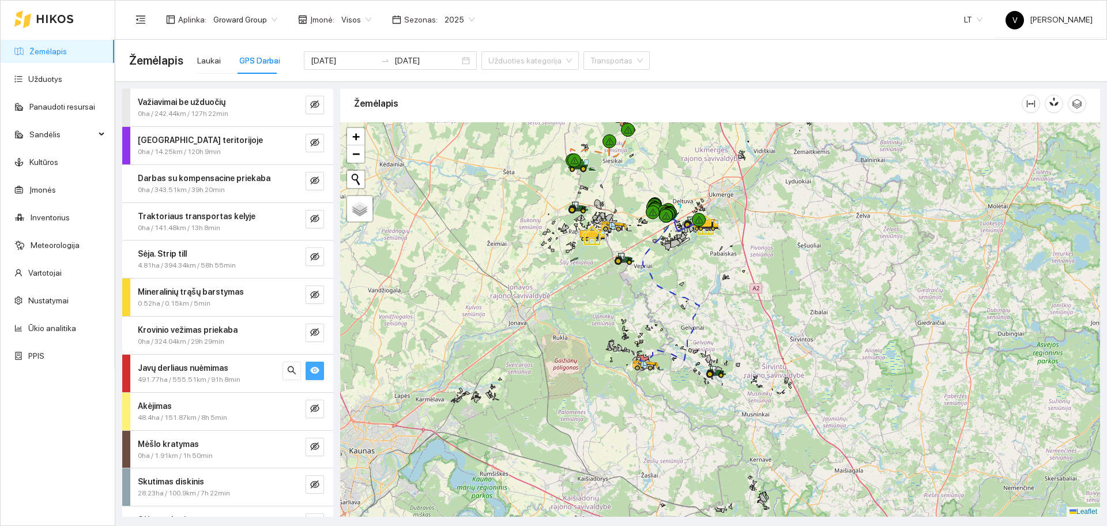
drag, startPoint x: 757, startPoint y: 400, endPoint x: 739, endPoint y: 354, distance: 48.9
click at [739, 354] on div at bounding box center [720, 319] width 760 height 394
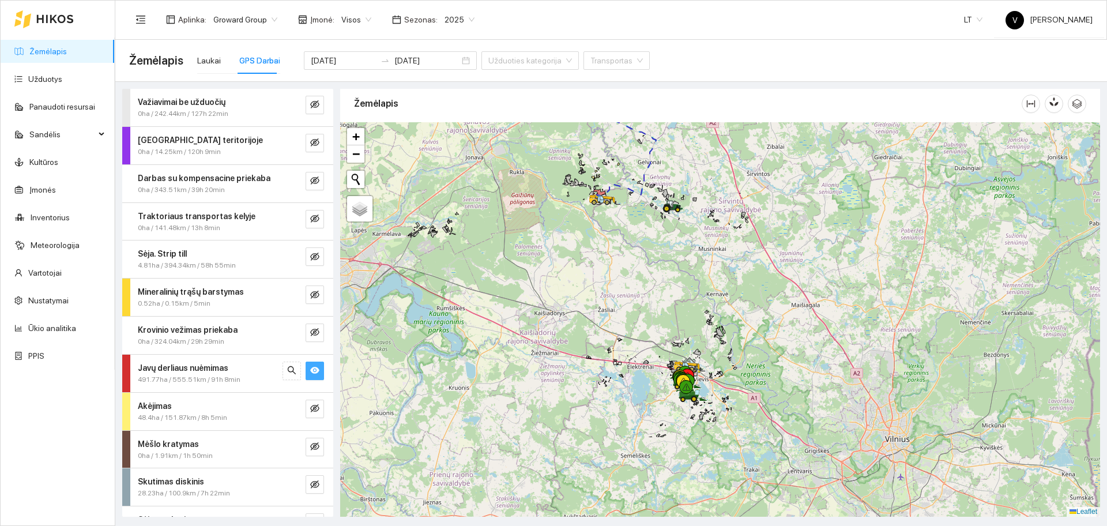
drag, startPoint x: 748, startPoint y: 426, endPoint x: 722, endPoint y: 319, distance: 110.5
click at [736, 320] on div at bounding box center [720, 319] width 760 height 394
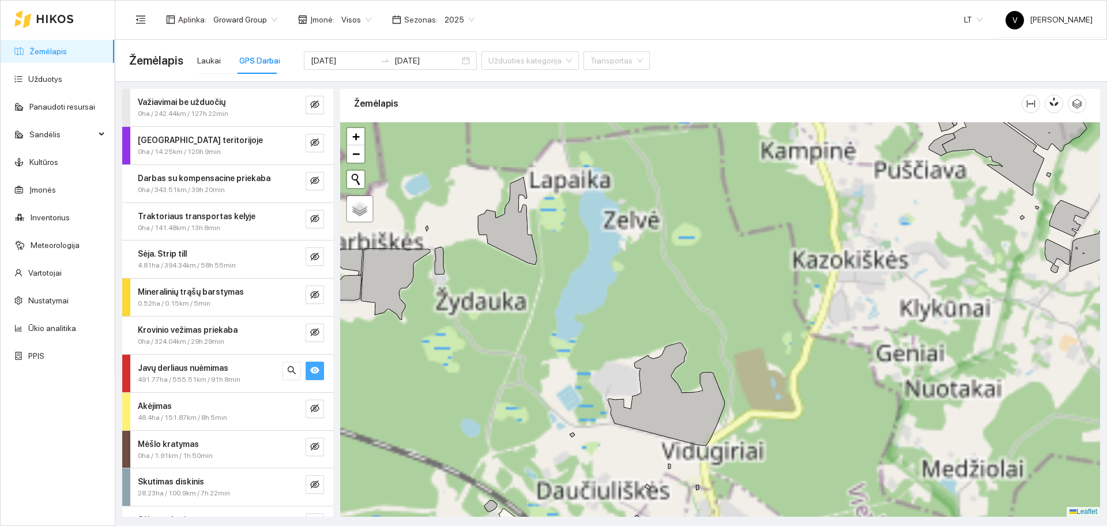
drag, startPoint x: 661, startPoint y: 371, endPoint x: 763, endPoint y: 202, distance: 196.6
click at [761, 202] on div at bounding box center [720, 319] width 760 height 394
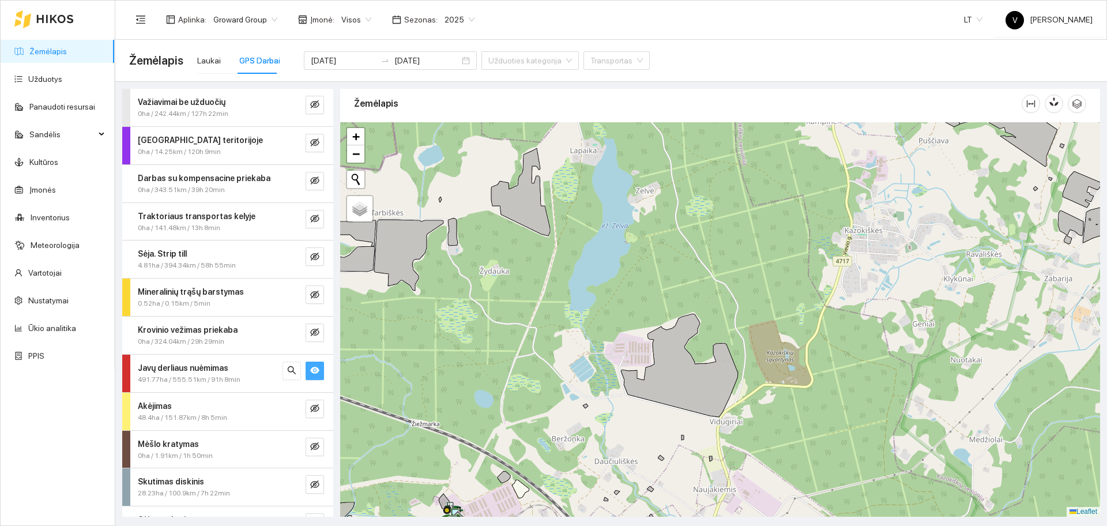
drag, startPoint x: 682, startPoint y: 404, endPoint x: 817, endPoint y: 180, distance: 260.5
click at [738, 314] on icon at bounding box center [679, 365] width 117 height 103
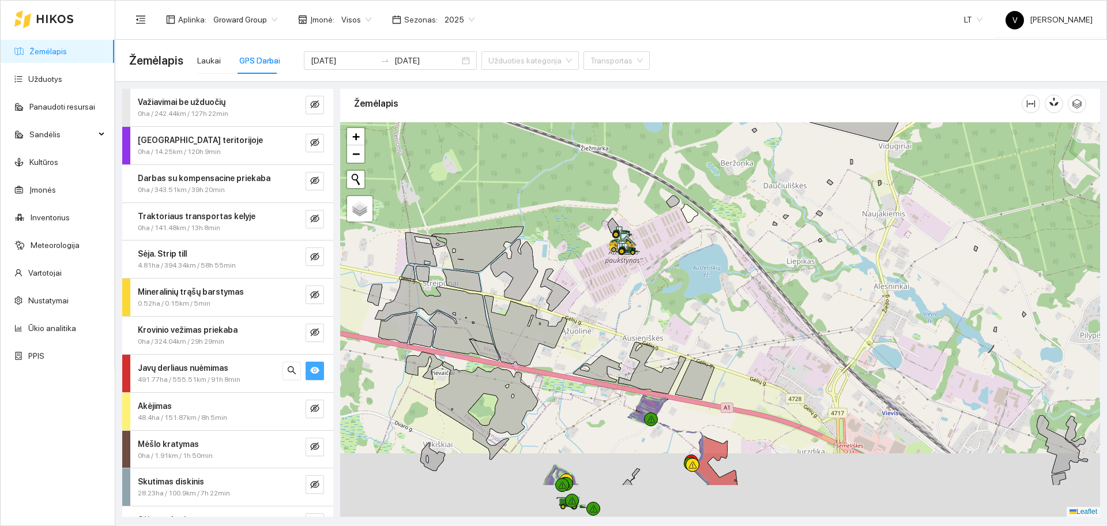
drag, startPoint x: 671, startPoint y: 344, endPoint x: 747, endPoint y: 257, distance: 116.1
click at [747, 252] on div at bounding box center [720, 319] width 760 height 394
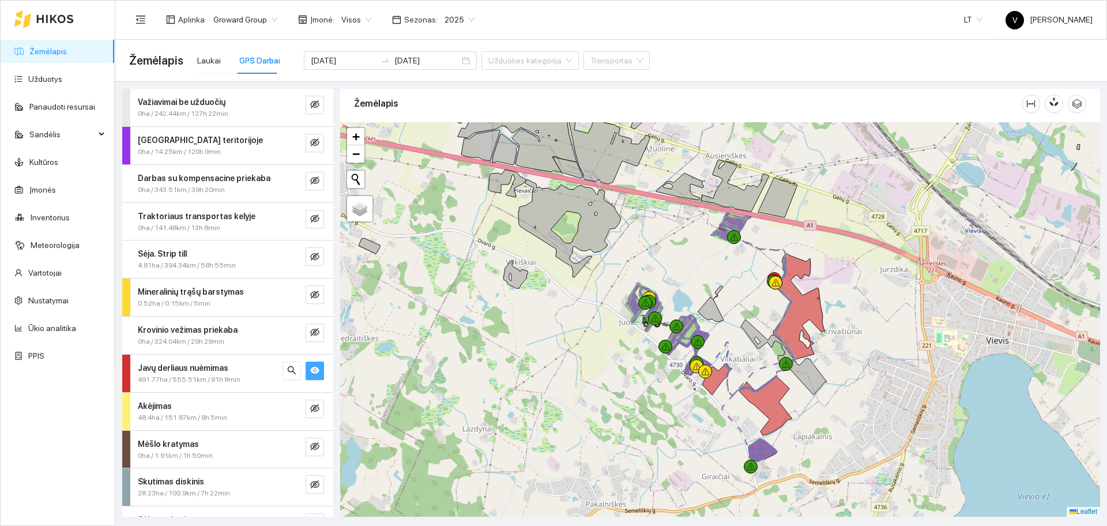
drag, startPoint x: 826, startPoint y: 378, endPoint x: 800, endPoint y: 266, distance: 114.8
click at [811, 280] on div at bounding box center [720, 319] width 760 height 394
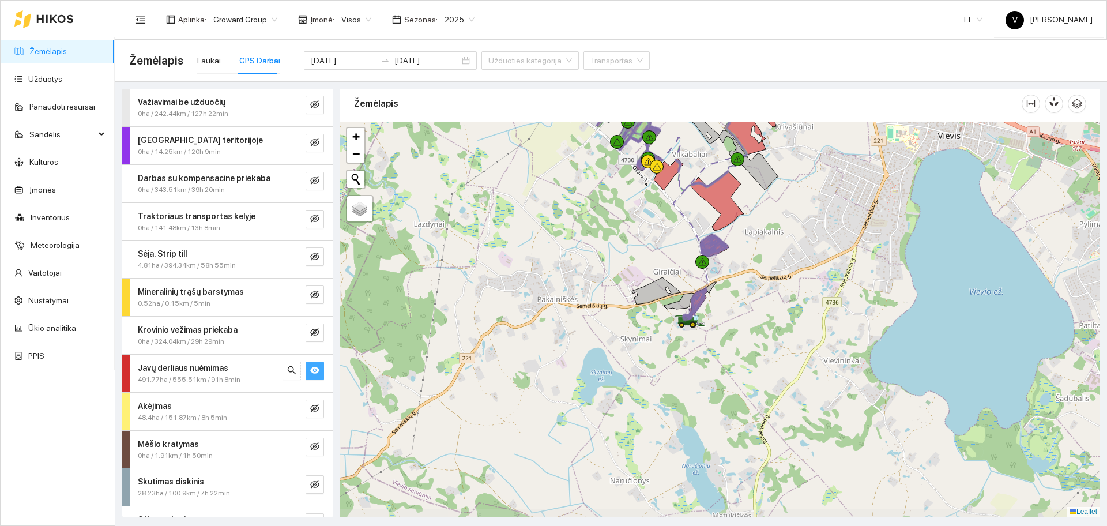
drag, startPoint x: 828, startPoint y: 437, endPoint x: 765, endPoint y: 288, distance: 162.0
click at [799, 279] on div at bounding box center [720, 319] width 760 height 394
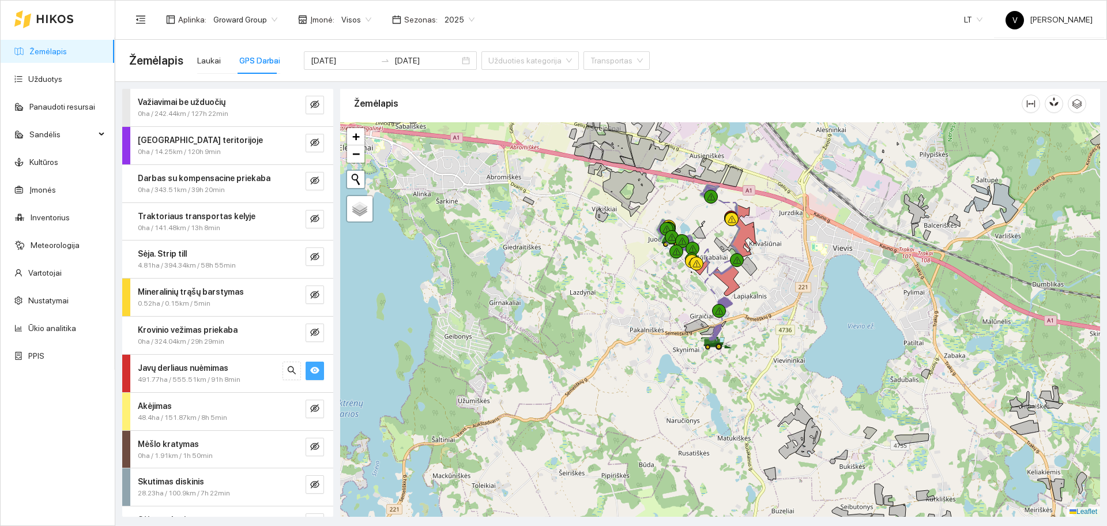
drag, startPoint x: 785, startPoint y: 346, endPoint x: 790, endPoint y: 385, distance: 39.6
click at [815, 394] on div at bounding box center [720, 319] width 760 height 394
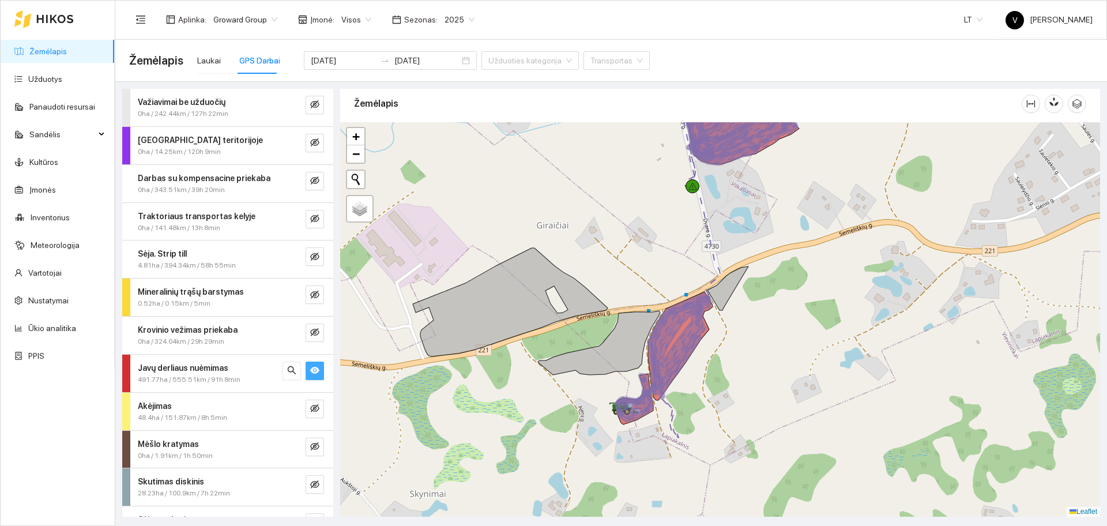
drag, startPoint x: 747, startPoint y: 364, endPoint x: 754, endPoint y: 348, distance: 17.0
click at [770, 348] on div at bounding box center [720, 319] width 760 height 394
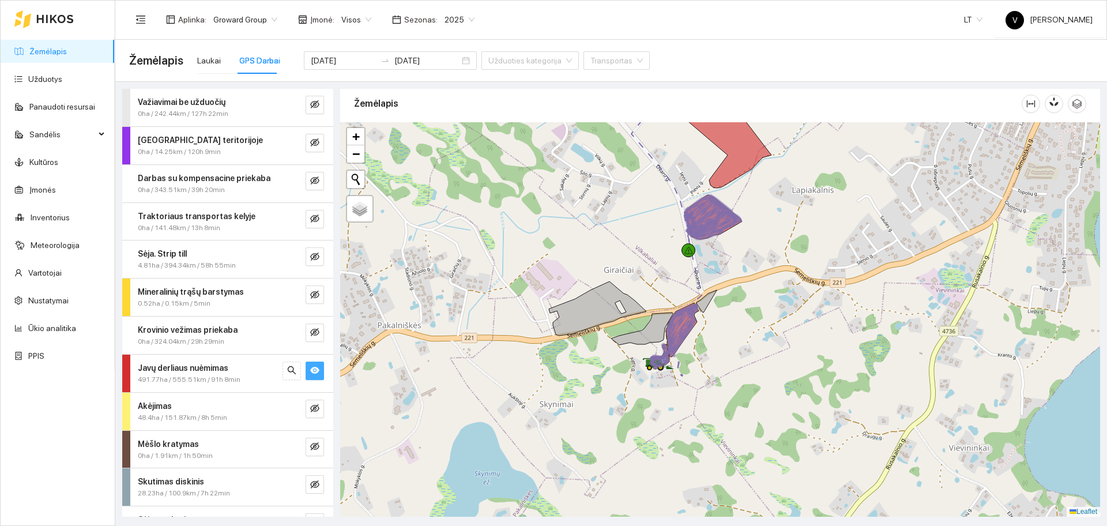
drag, startPoint x: 761, startPoint y: 249, endPoint x: 747, endPoint y: 267, distance: 22.7
click at [759, 252] on div at bounding box center [720, 319] width 760 height 394
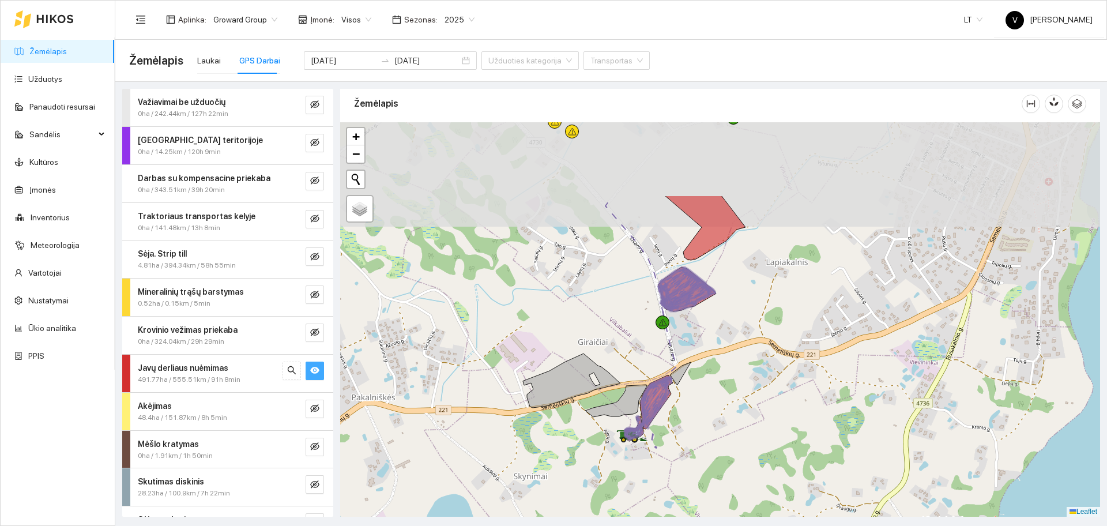
drag, startPoint x: 716, startPoint y: 255, endPoint x: 707, endPoint y: 404, distance: 149.1
click at [707, 404] on div at bounding box center [720, 319] width 760 height 394
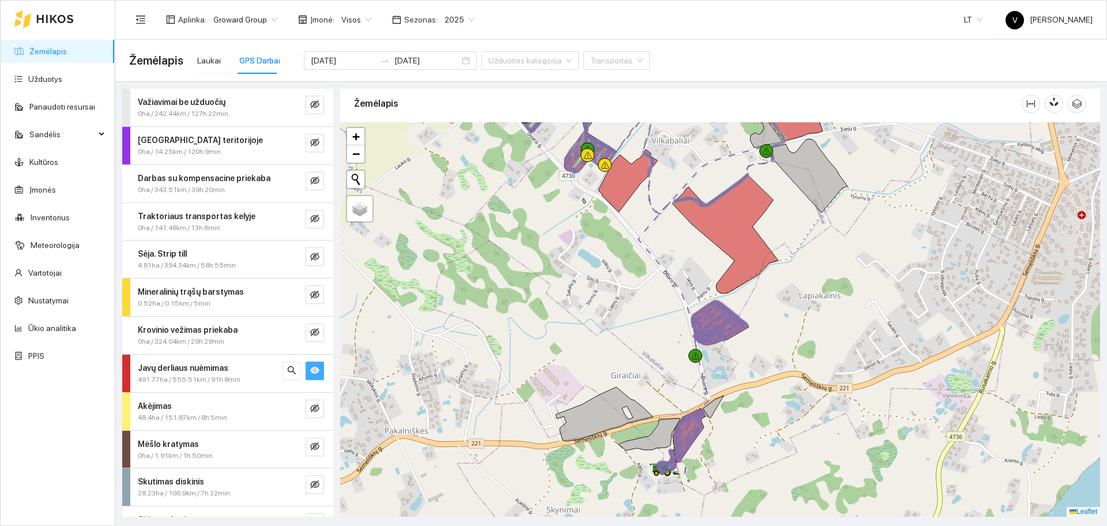
click at [672, 304] on div at bounding box center [720, 319] width 760 height 394
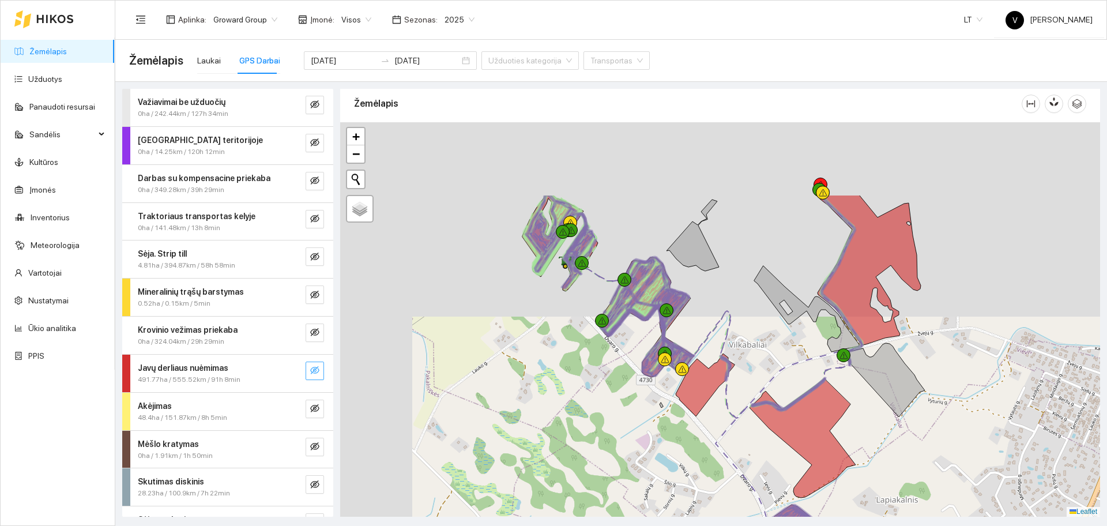
drag, startPoint x: 698, startPoint y: 383, endPoint x: 693, endPoint y: 366, distance: 18.1
click at [698, 384] on icon at bounding box center [705, 384] width 59 height 63
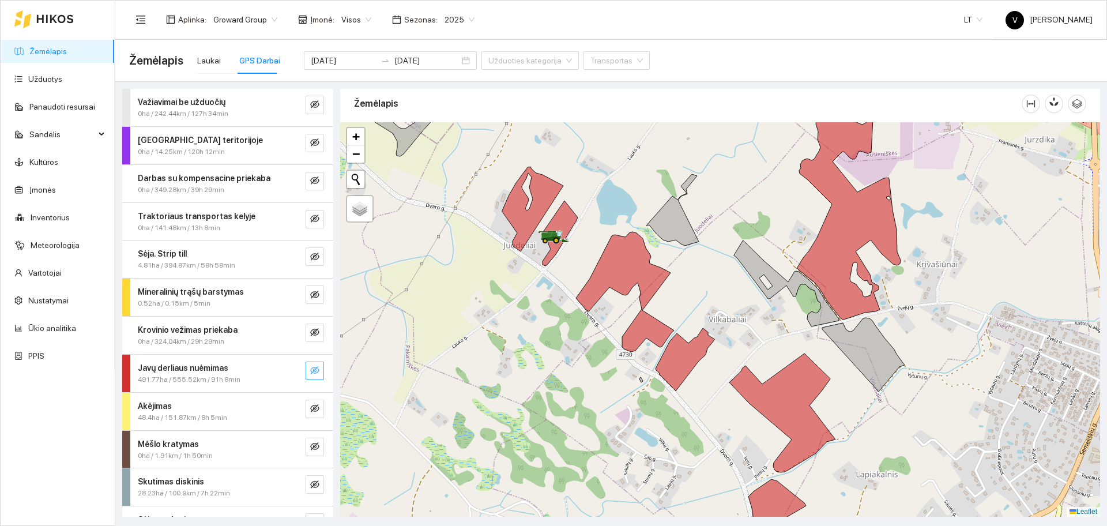
drag, startPoint x: 720, startPoint y: 332, endPoint x: 658, endPoint y: 307, distance: 67.0
click at [711, 321] on div at bounding box center [720, 319] width 760 height 394
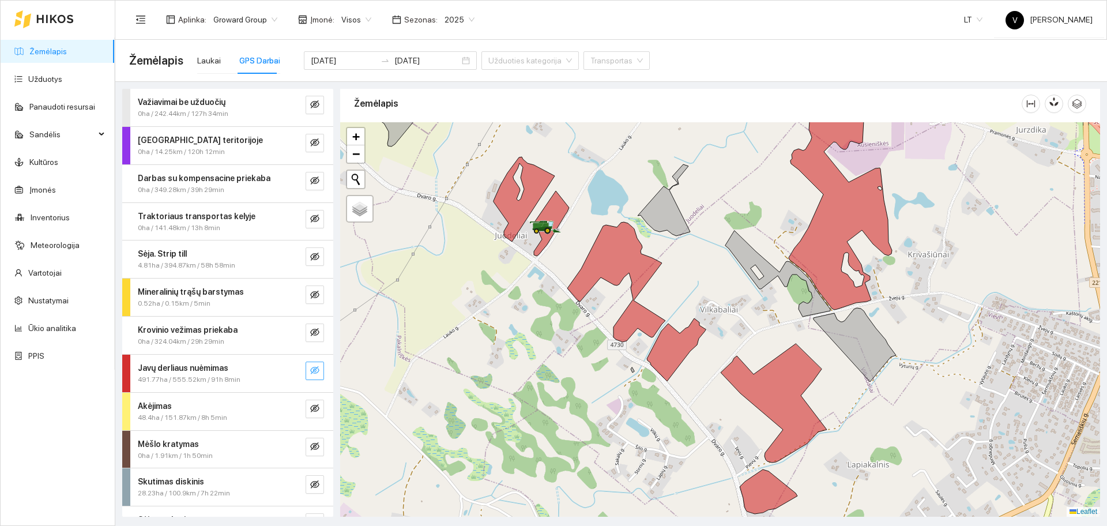
click at [310, 375] on icon "eye-invisible" at bounding box center [314, 370] width 9 height 9
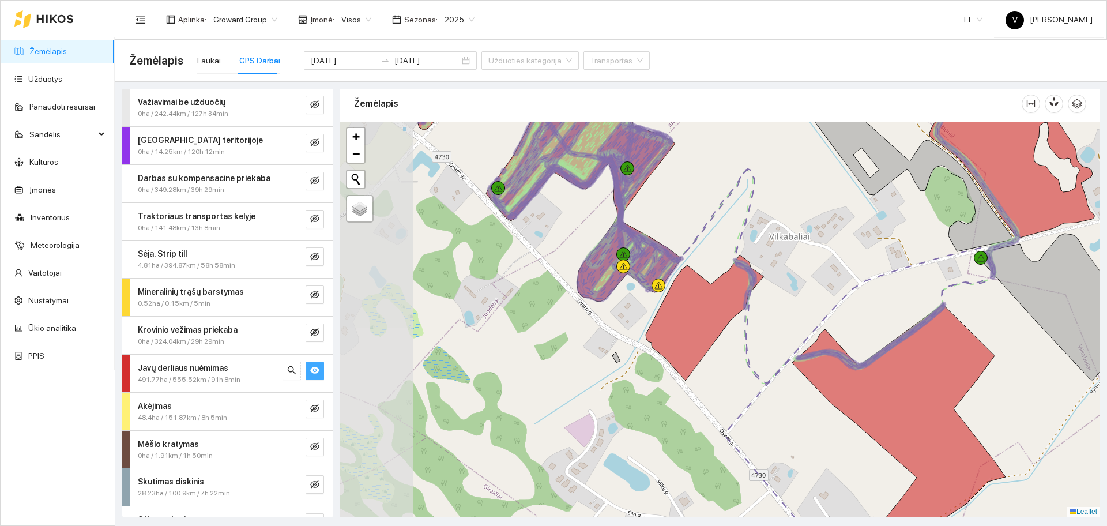
drag, startPoint x: 616, startPoint y: 247, endPoint x: 709, endPoint y: 257, distance: 93.4
click at [716, 257] on div at bounding box center [720, 319] width 760 height 394
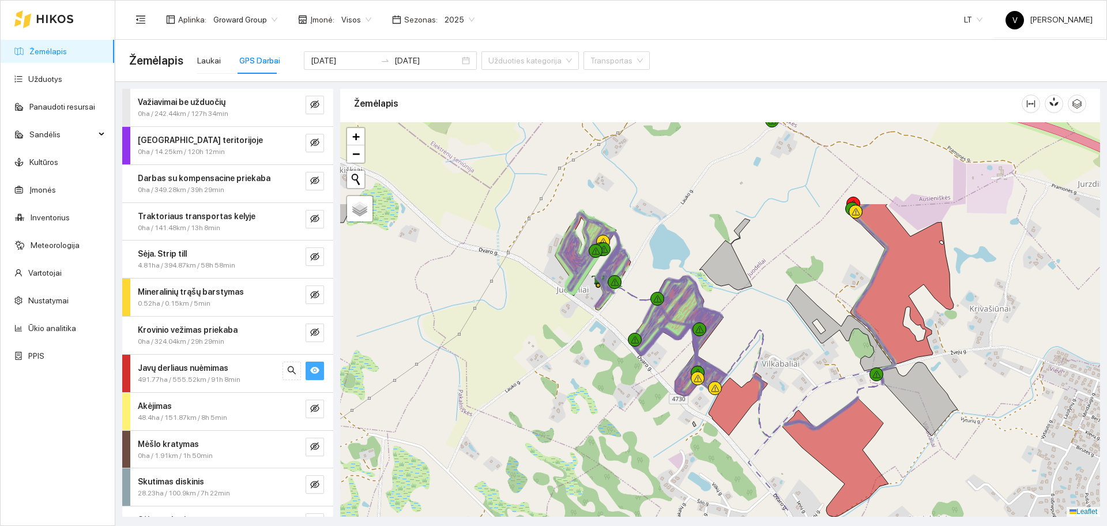
drag, startPoint x: 669, startPoint y: 249, endPoint x: 721, endPoint y: 344, distance: 109.2
click at [721, 344] on div at bounding box center [720, 319] width 760 height 394
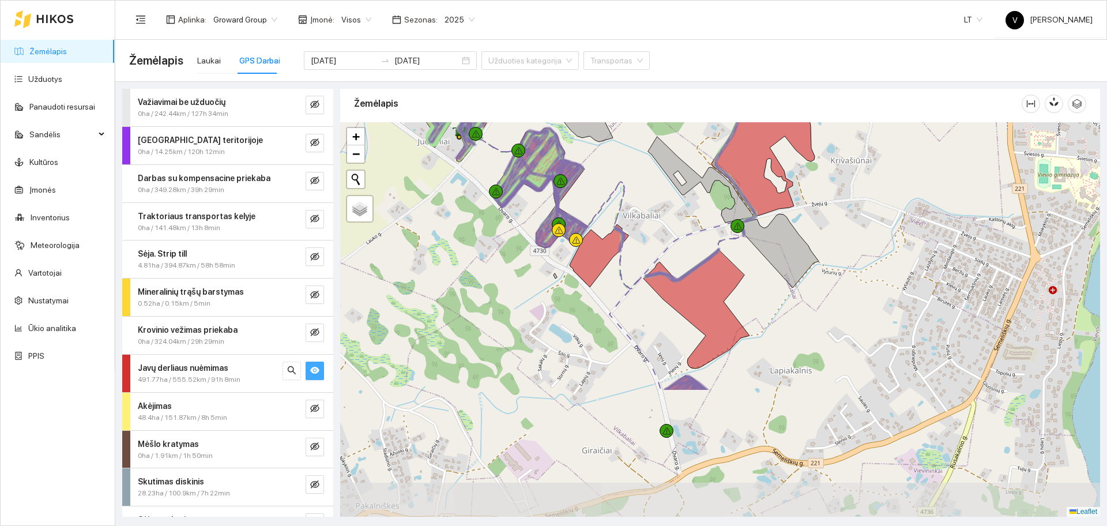
drag, startPoint x: 795, startPoint y: 355, endPoint x: 618, endPoint y: 188, distance: 243.6
click at [618, 188] on div at bounding box center [720, 319] width 760 height 394
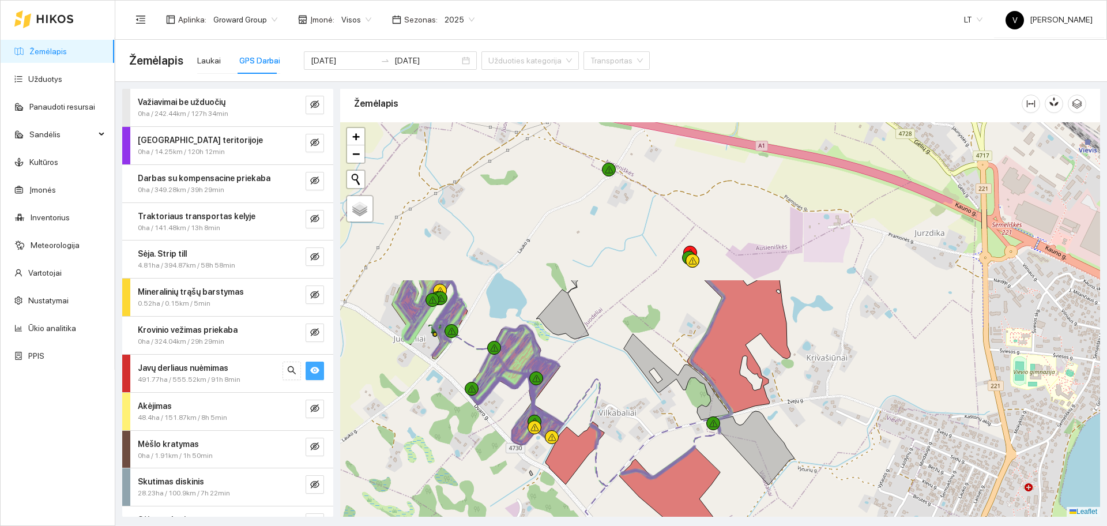
drag, startPoint x: 657, startPoint y: 183, endPoint x: 630, endPoint y: 388, distance: 207.1
click at [630, 388] on div at bounding box center [720, 319] width 760 height 394
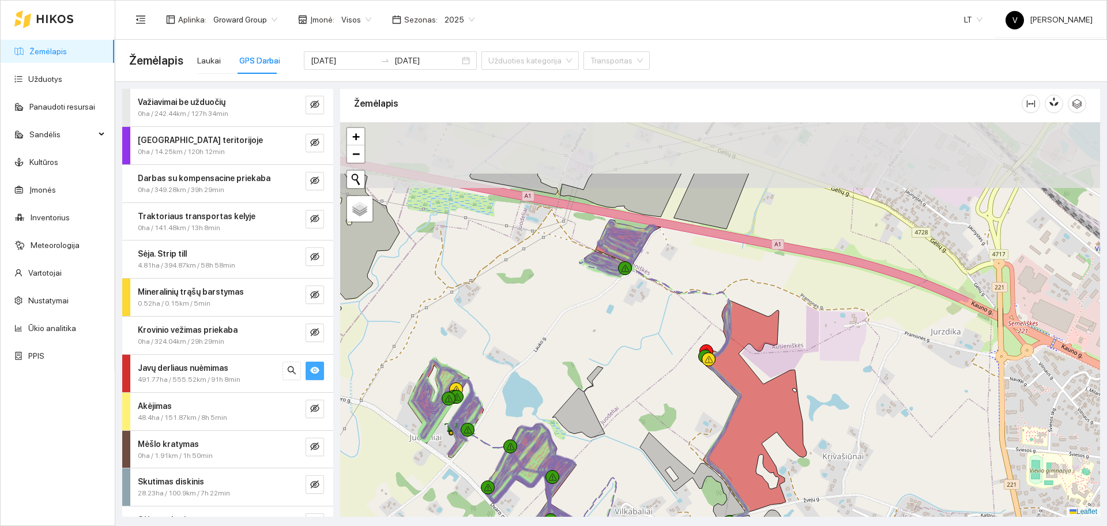
drag, startPoint x: 644, startPoint y: 283, endPoint x: 663, endPoint y: 358, distance: 77.3
click at [663, 358] on div at bounding box center [720, 319] width 760 height 394
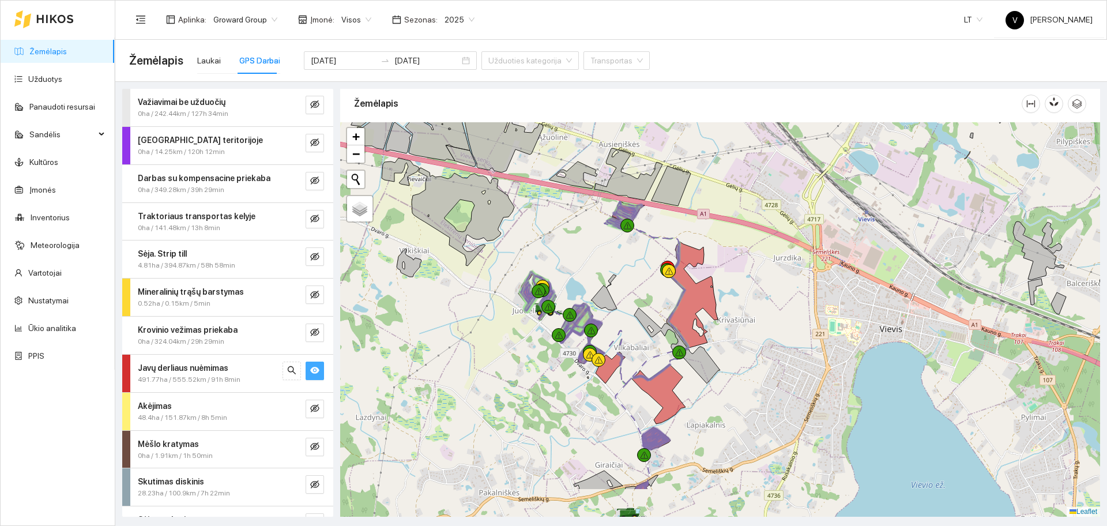
drag, startPoint x: 705, startPoint y: 344, endPoint x: 708, endPoint y: 217, distance: 126.3
click at [708, 217] on div at bounding box center [720, 319] width 760 height 394
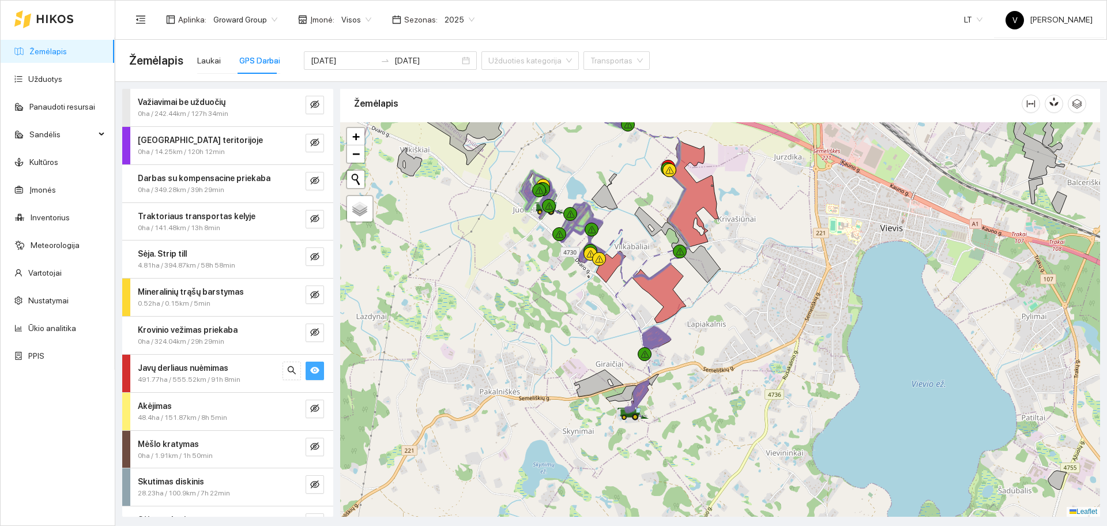
drag, startPoint x: 690, startPoint y: 371, endPoint x: 689, endPoint y: 300, distance: 70.9
click at [689, 300] on div at bounding box center [720, 319] width 760 height 394
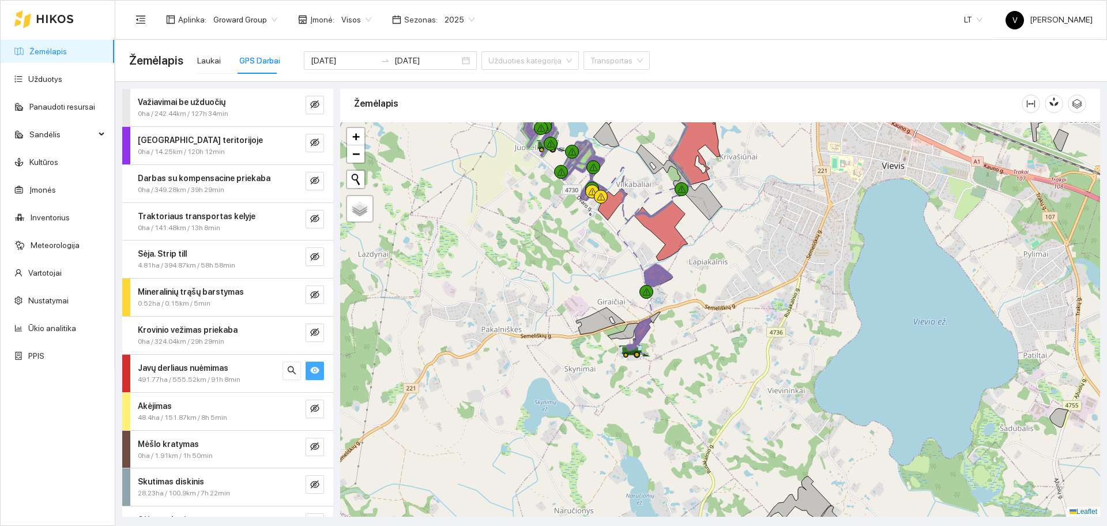
drag, startPoint x: 521, startPoint y: 317, endPoint x: 524, endPoint y: 326, distance: 10.2
click at [524, 326] on div at bounding box center [720, 319] width 760 height 394
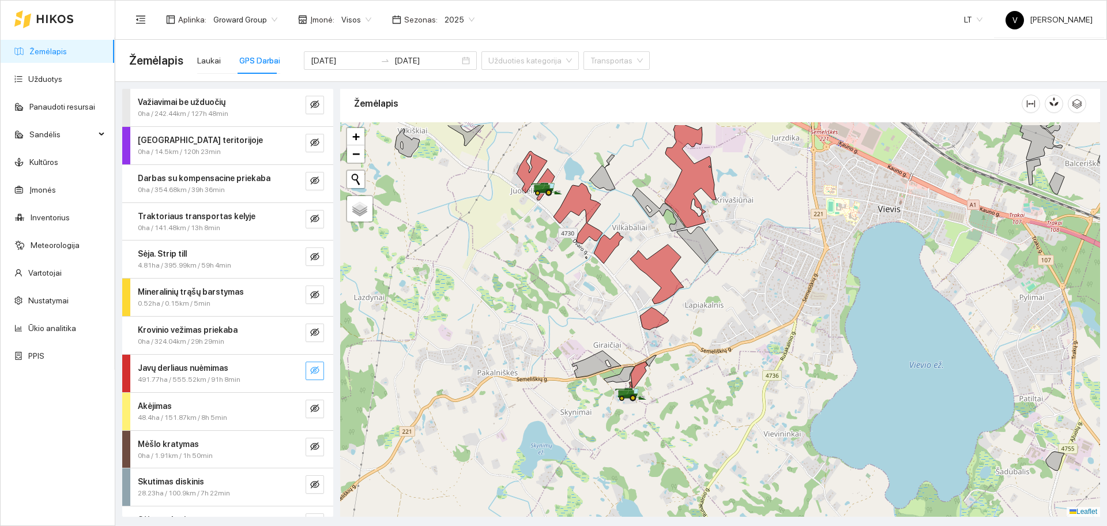
drag, startPoint x: 723, startPoint y: 264, endPoint x: 713, endPoint y: 337, distance: 73.3
click at [721, 342] on div at bounding box center [720, 319] width 760 height 394
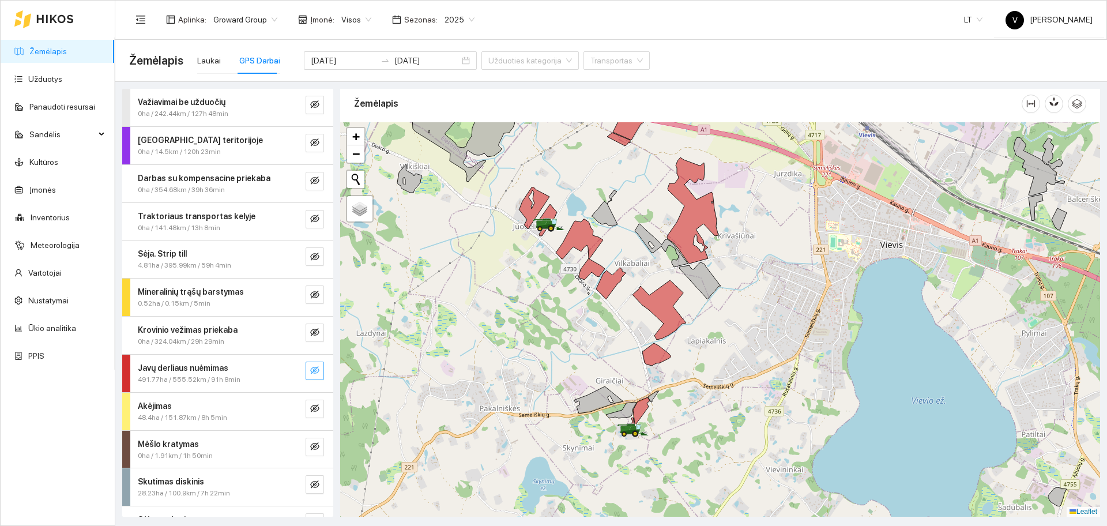
click at [309, 367] on button "button" at bounding box center [315, 371] width 18 height 18
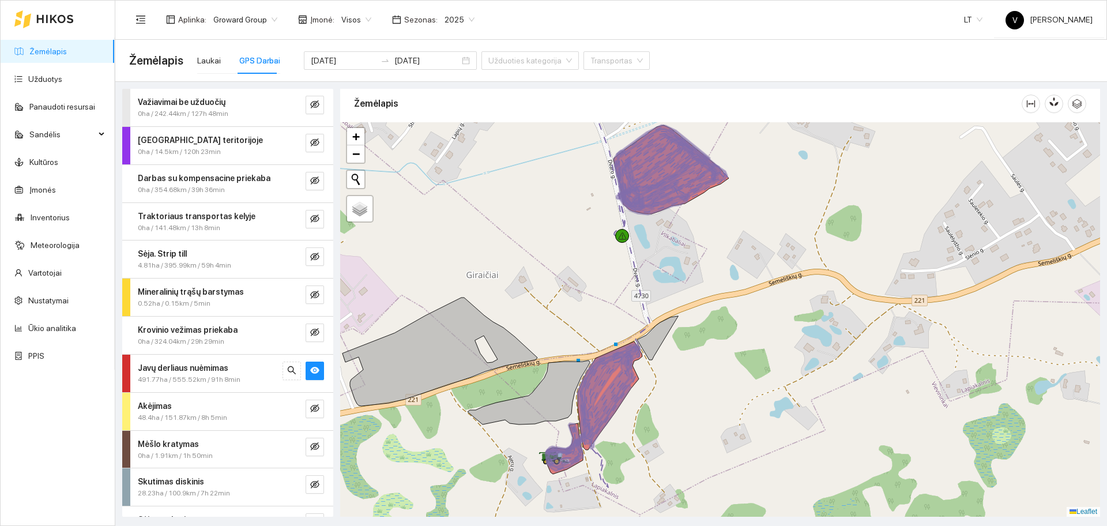
drag, startPoint x: 641, startPoint y: 406, endPoint x: 667, endPoint y: 417, distance: 28.7
click at [667, 417] on div at bounding box center [720, 319] width 760 height 394
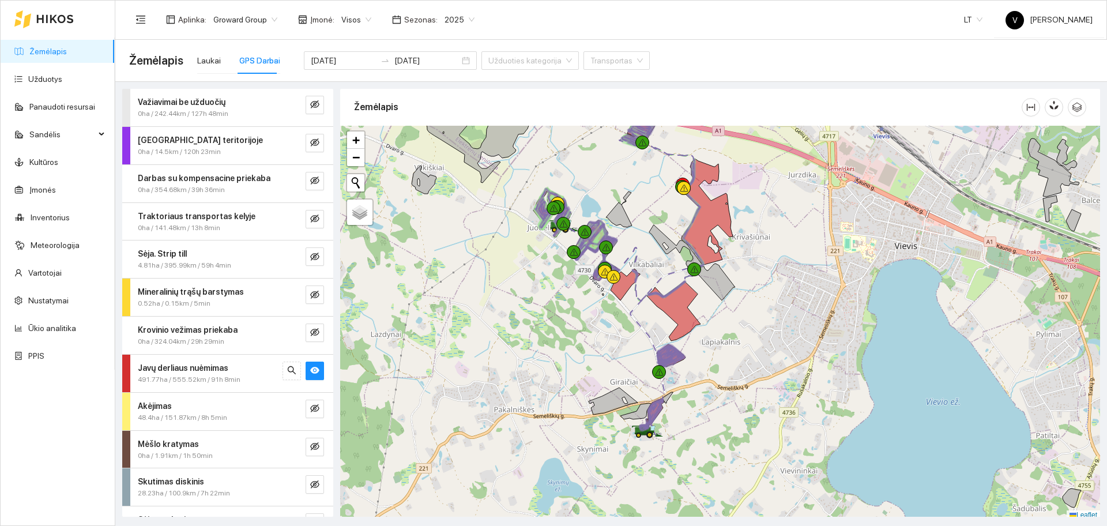
scroll to position [3, 0]
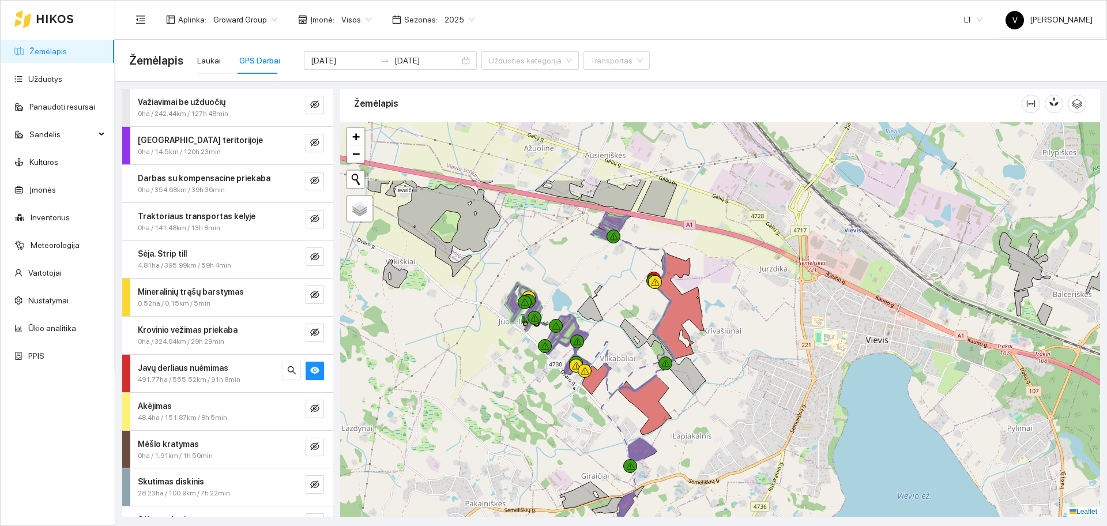
drag, startPoint x: 693, startPoint y: 204, endPoint x: 664, endPoint y: 294, distance: 94.5
click at [664, 295] on div at bounding box center [720, 319] width 760 height 394
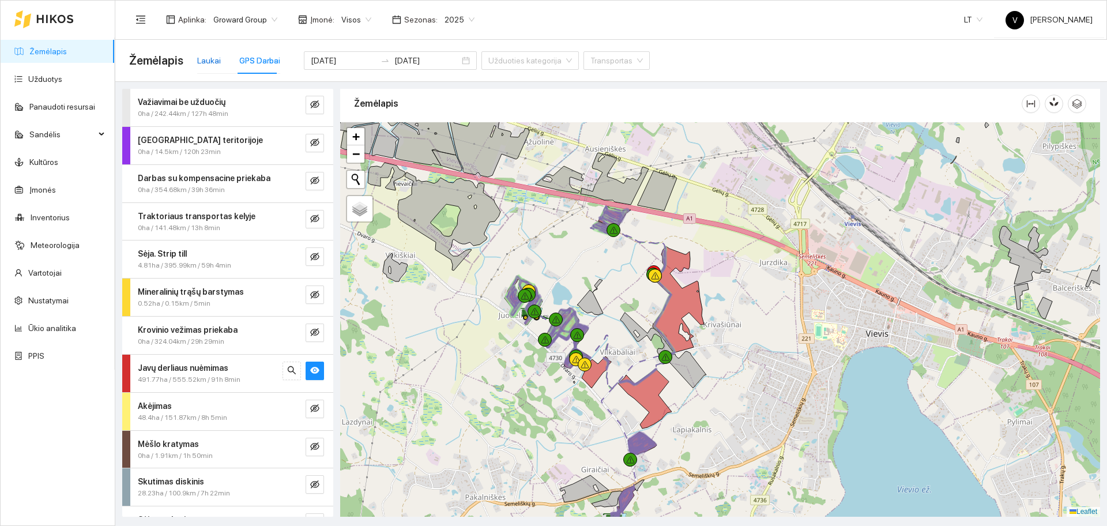
click at [200, 60] on div "Laukai" at bounding box center [209, 60] width 24 height 13
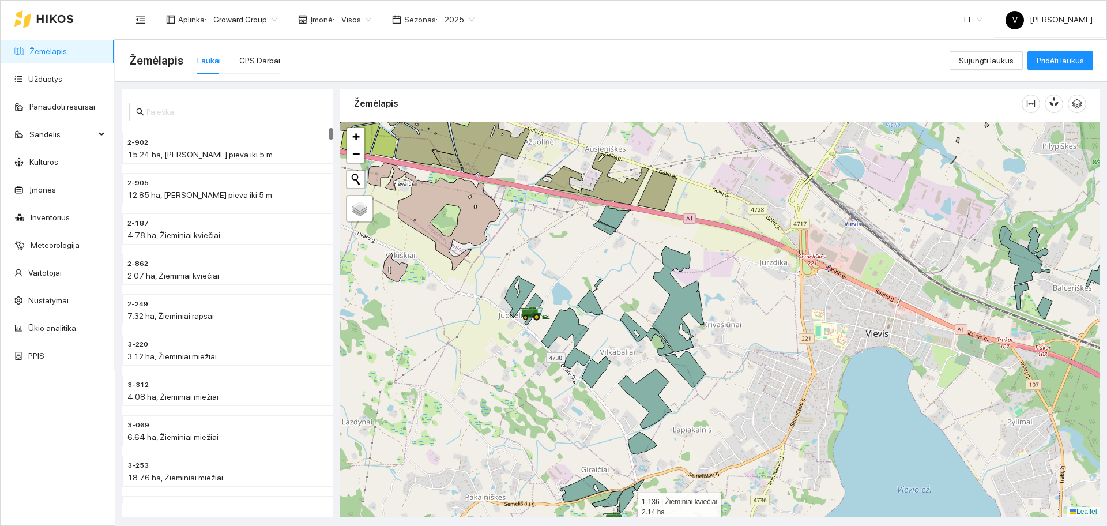
click at [627, 503] on icon at bounding box center [627, 499] width 17 height 27
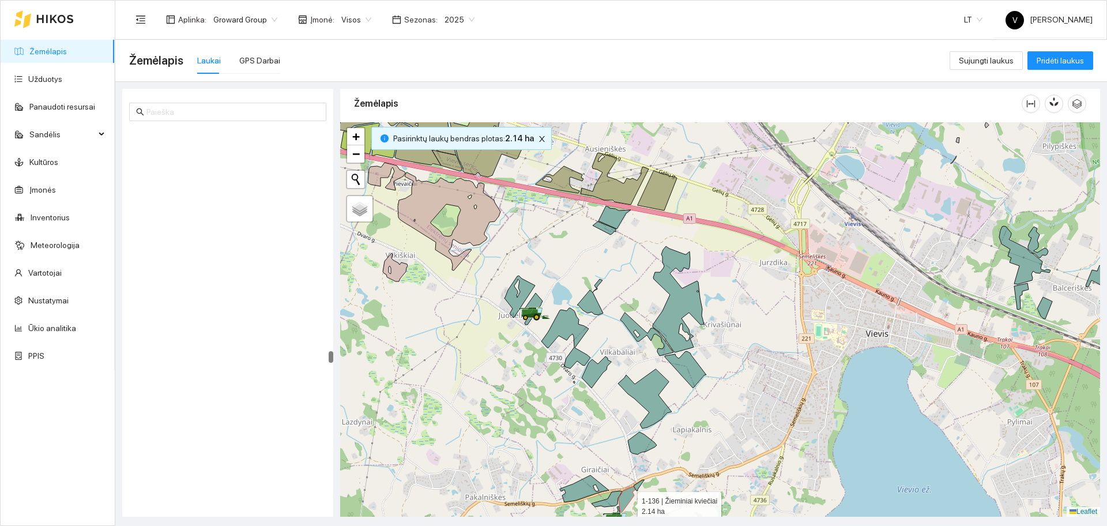
scroll to position [12842, 0]
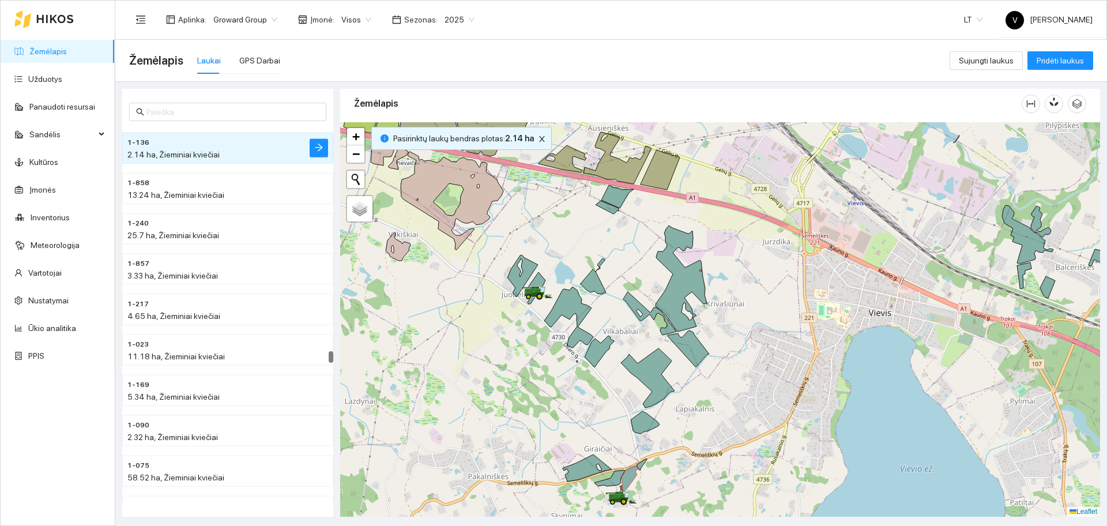
drag, startPoint x: 661, startPoint y: 477, endPoint x: 659, endPoint y: 455, distance: 22.6
click at [666, 446] on div at bounding box center [720, 319] width 760 height 394
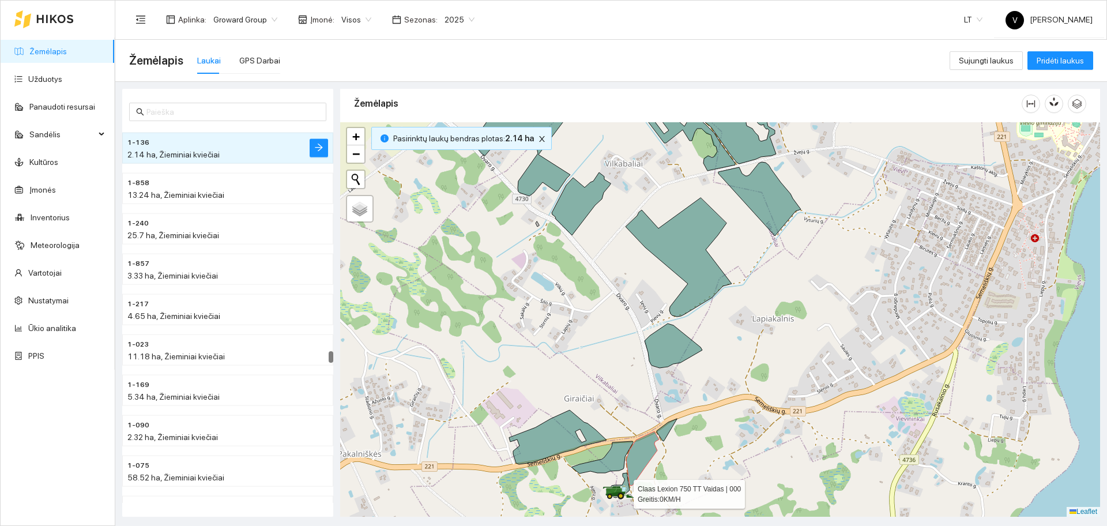
click at [625, 488] on icon at bounding box center [624, 489] width 3 height 5
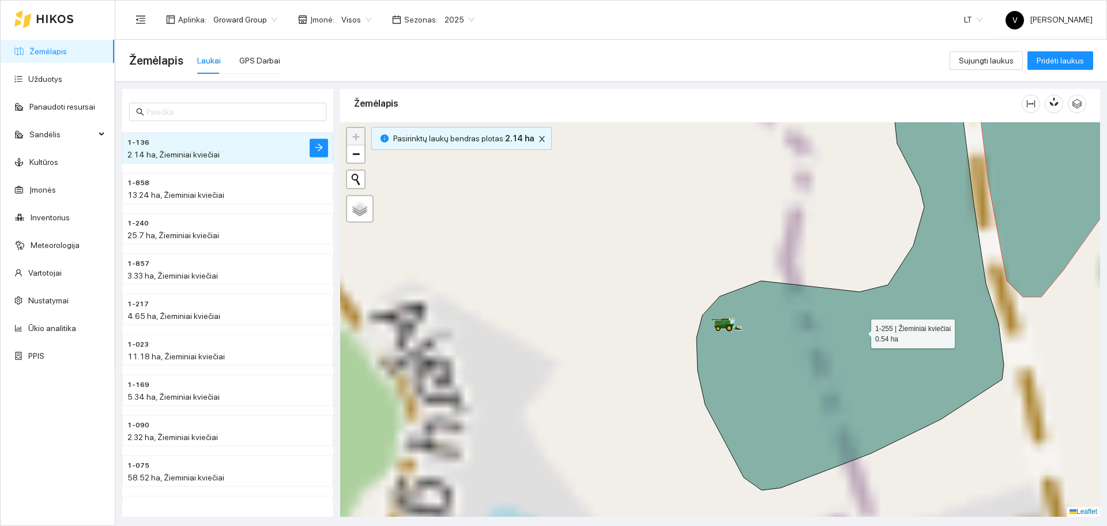
click at [779, 390] on icon at bounding box center [850, 288] width 307 height 404
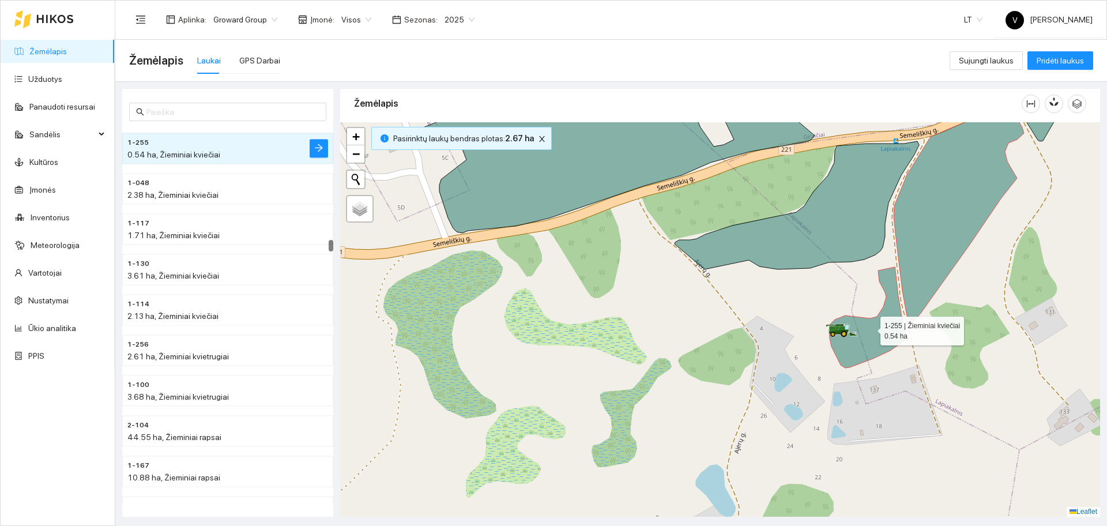
click at [883, 333] on icon at bounding box center [867, 317] width 77 height 101
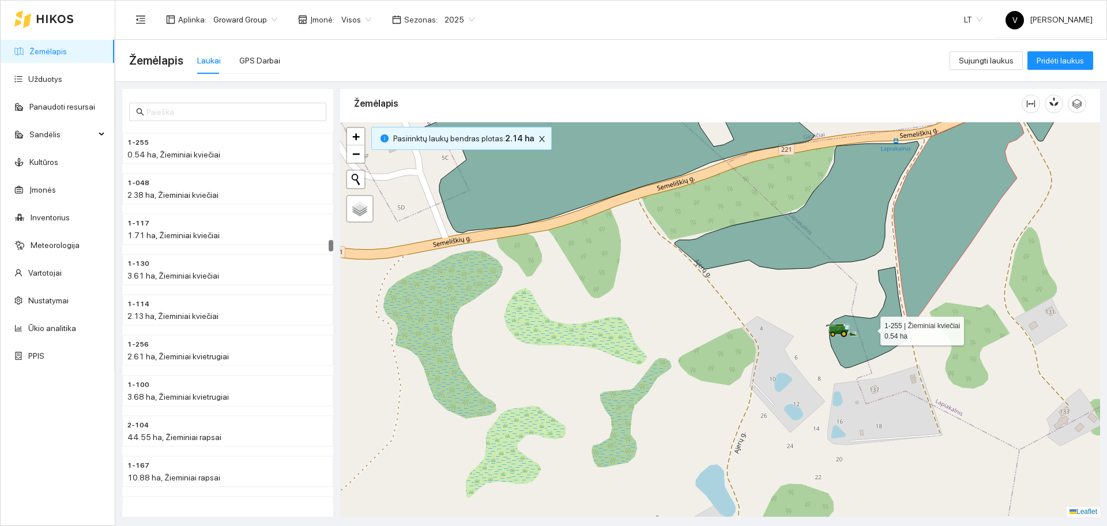
click at [879, 328] on icon at bounding box center [867, 317] width 77 height 101
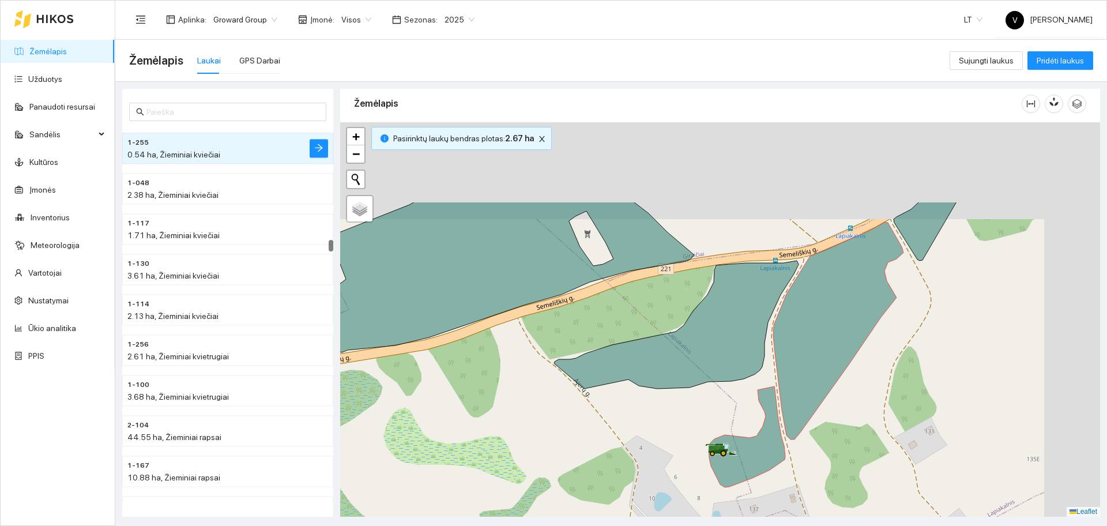
drag, startPoint x: 964, startPoint y: 285, endPoint x: 748, endPoint y: 559, distance: 348.6
click at [748, 525] on html "Žemėlapis Užduotys Panaudoti resursai Sandėlis Kultūros Įmonės Inventorius Mete…" at bounding box center [553, 263] width 1107 height 526
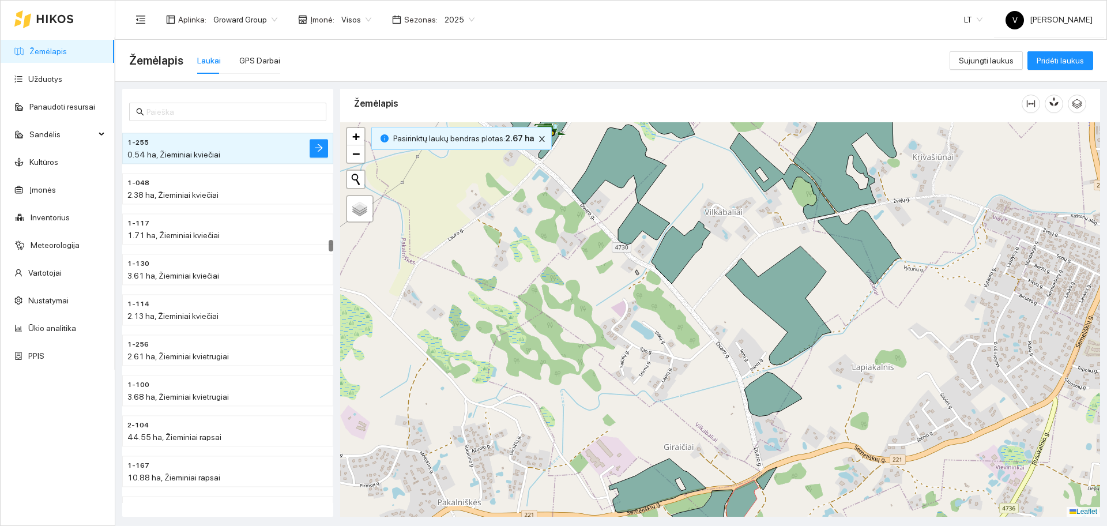
drag, startPoint x: 732, startPoint y: 380, endPoint x: 726, endPoint y: 451, distance: 71.2
click at [726, 451] on div at bounding box center [720, 319] width 760 height 394
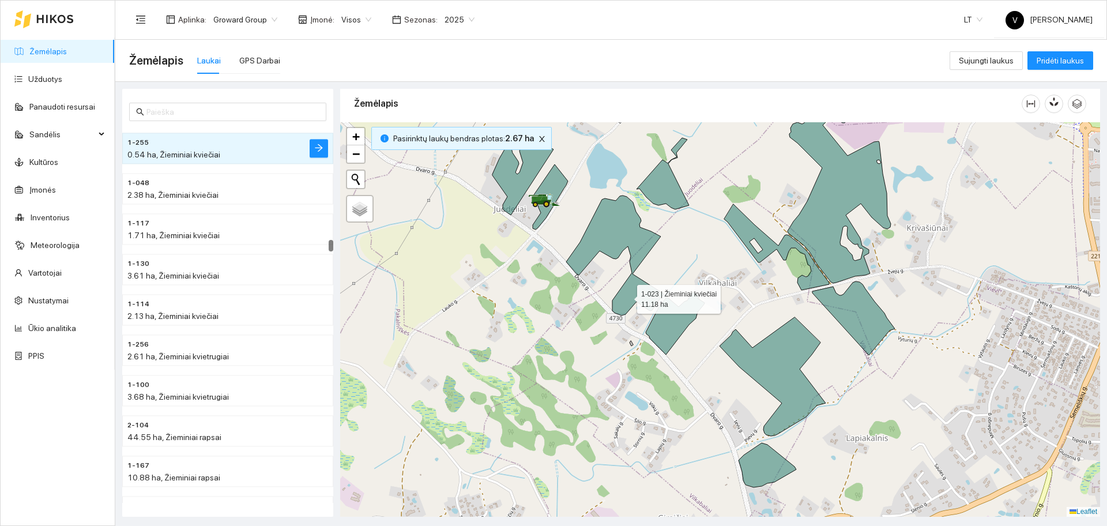
click at [627, 296] on icon at bounding box center [615, 255] width 98 height 120
click at [621, 243] on icon at bounding box center [615, 255] width 98 height 120
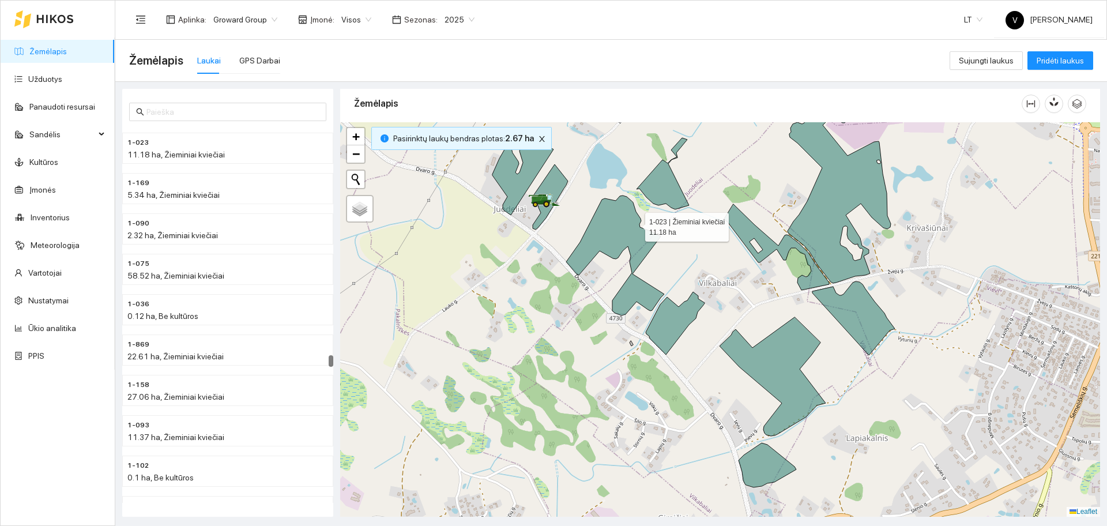
click at [619, 230] on icon at bounding box center [615, 255] width 98 height 120
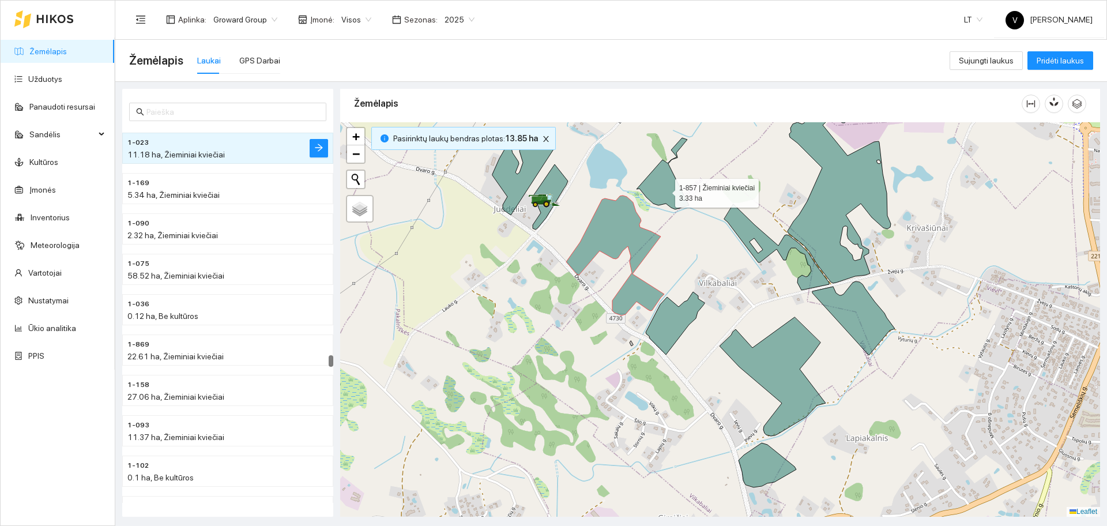
click at [665, 190] on icon at bounding box center [663, 174] width 52 height 72
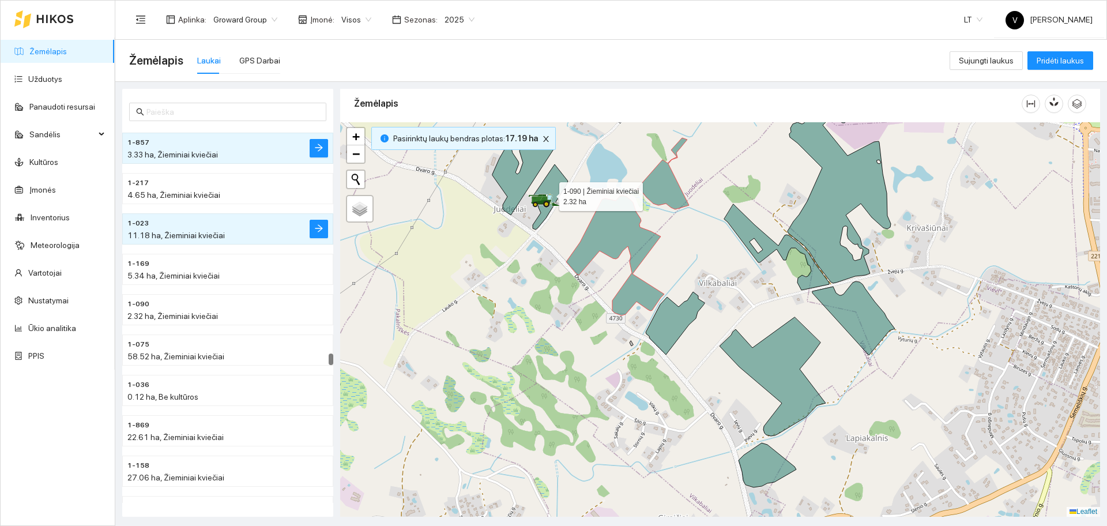
click at [553, 185] on icon at bounding box center [550, 196] width 36 height 65
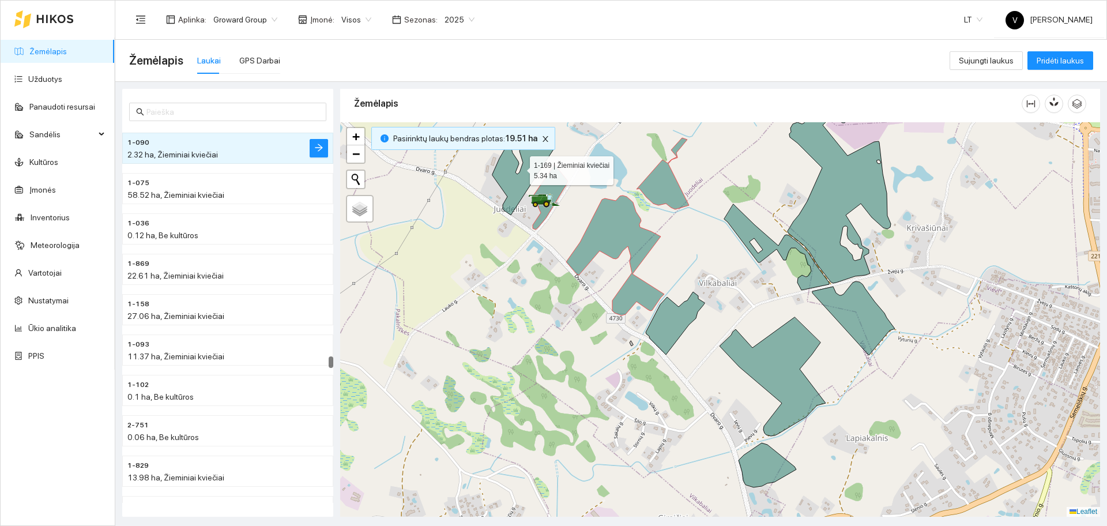
click at [528, 174] on icon at bounding box center [522, 172] width 61 height 85
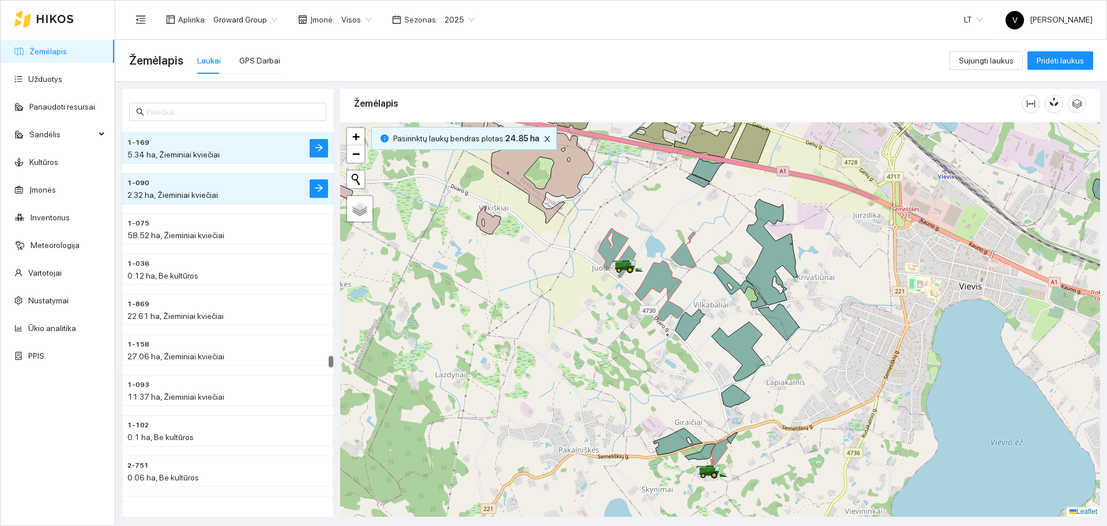
drag, startPoint x: 783, startPoint y: 262, endPoint x: 732, endPoint y: 264, distance: 51.4
click at [746, 285] on icon at bounding box center [771, 252] width 51 height 106
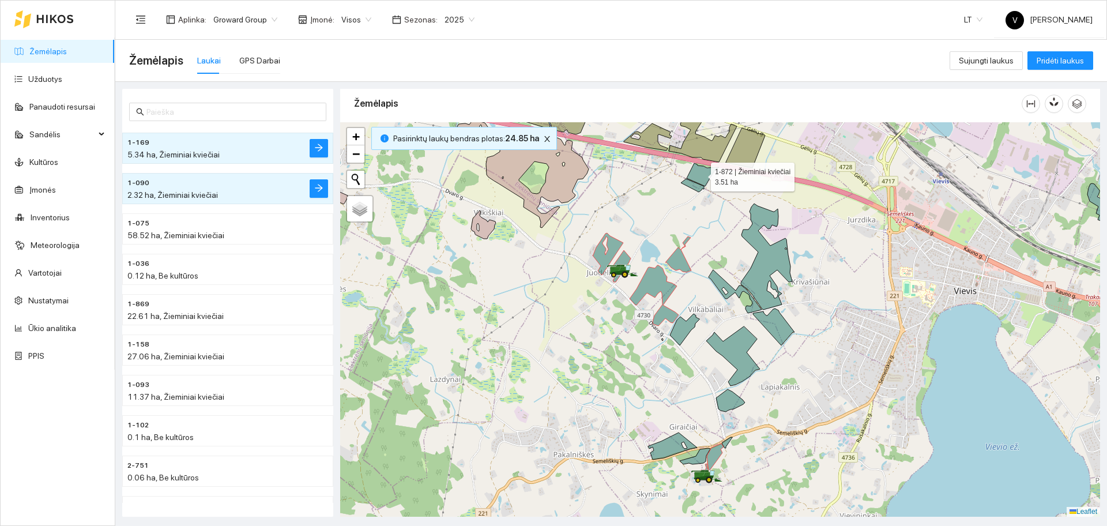
click at [702, 177] on icon at bounding box center [703, 174] width 32 height 23
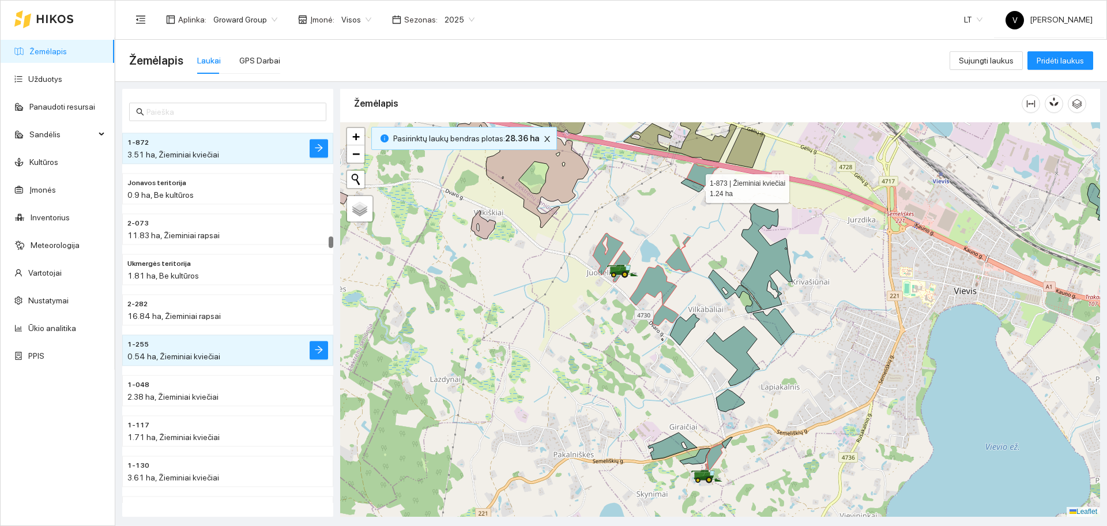
click at [695, 186] on icon at bounding box center [692, 185] width 23 height 13
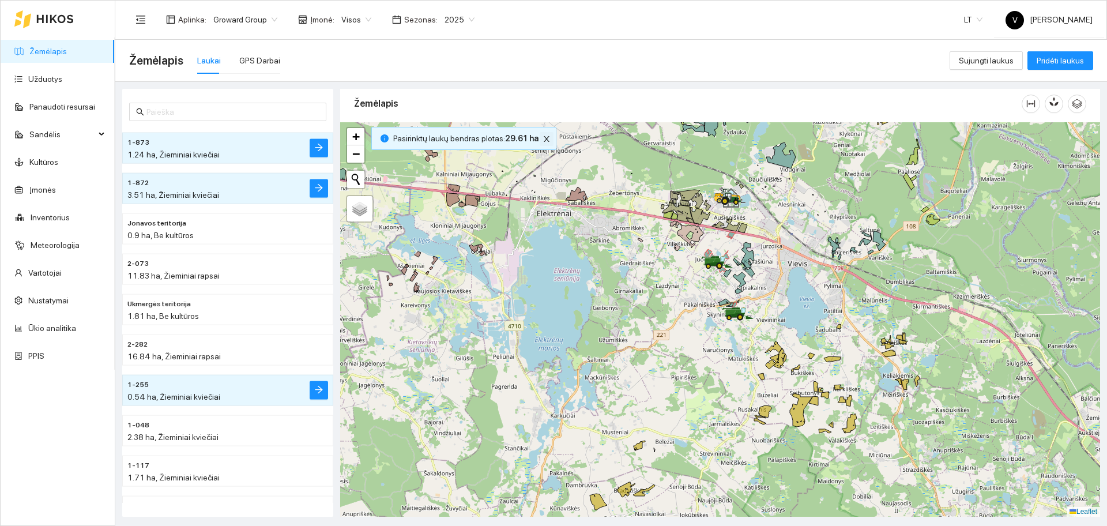
click at [543, 140] on icon "close" at bounding box center [547, 139] width 8 height 8
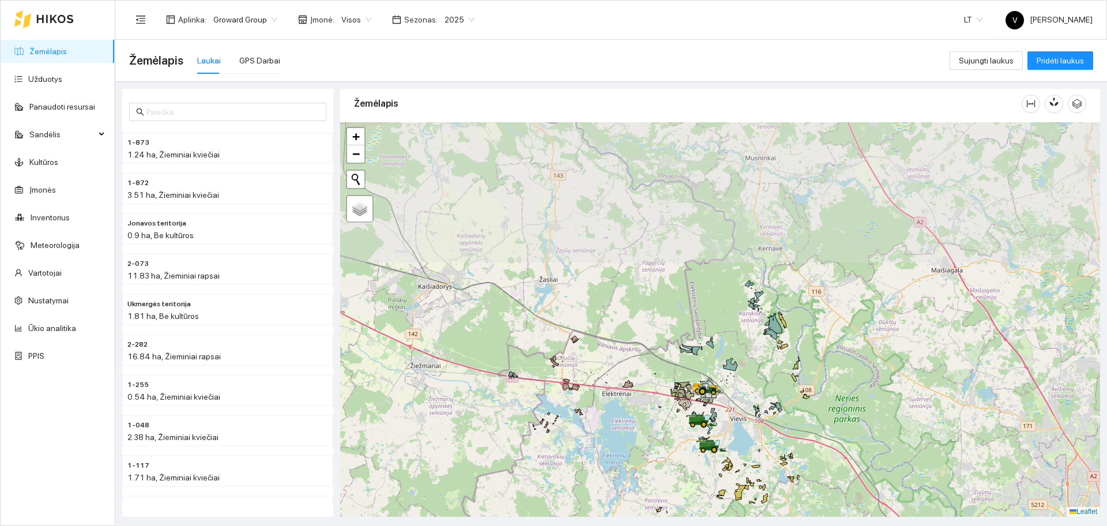
drag, startPoint x: 719, startPoint y: 209, endPoint x: 674, endPoint y: 348, distance: 145.7
click at [676, 345] on div at bounding box center [720, 319] width 760 height 394
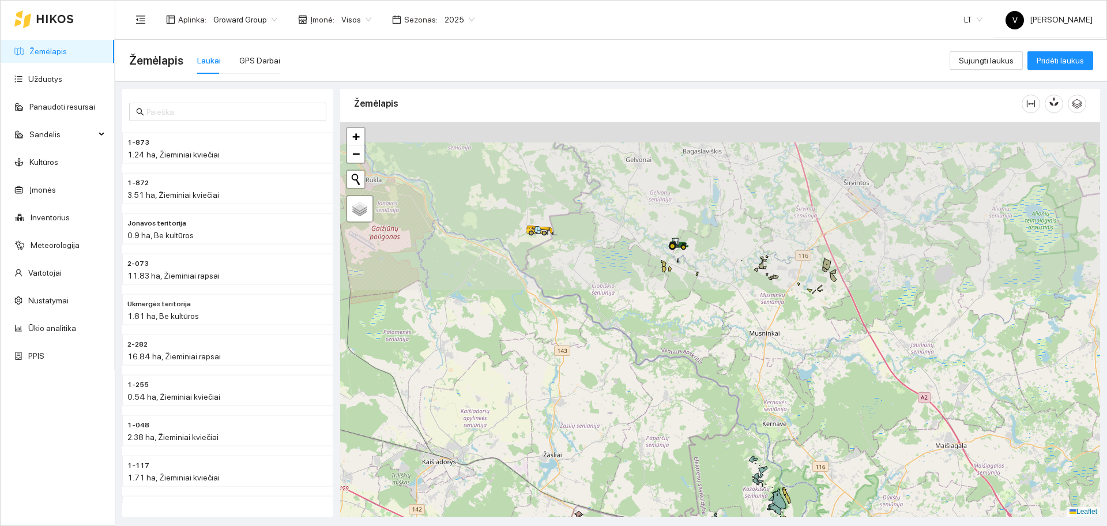
drag, startPoint x: 697, startPoint y: 338, endPoint x: 697, endPoint y: 438, distance: 99.8
click at [697, 438] on div at bounding box center [720, 319] width 760 height 394
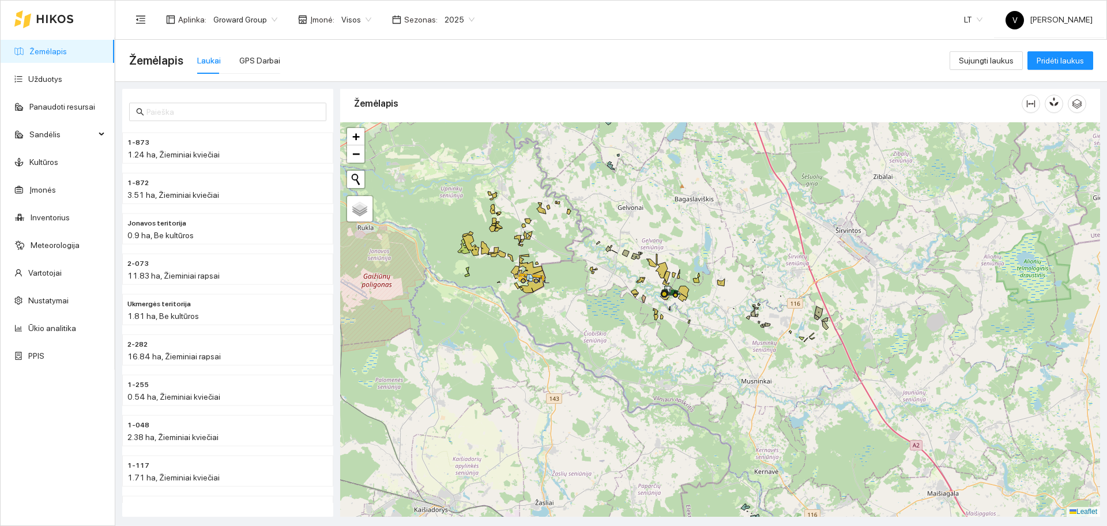
drag, startPoint x: 685, startPoint y: 281, endPoint x: 684, endPoint y: 350, distance: 69.2
click at [684, 350] on div at bounding box center [720, 319] width 760 height 394
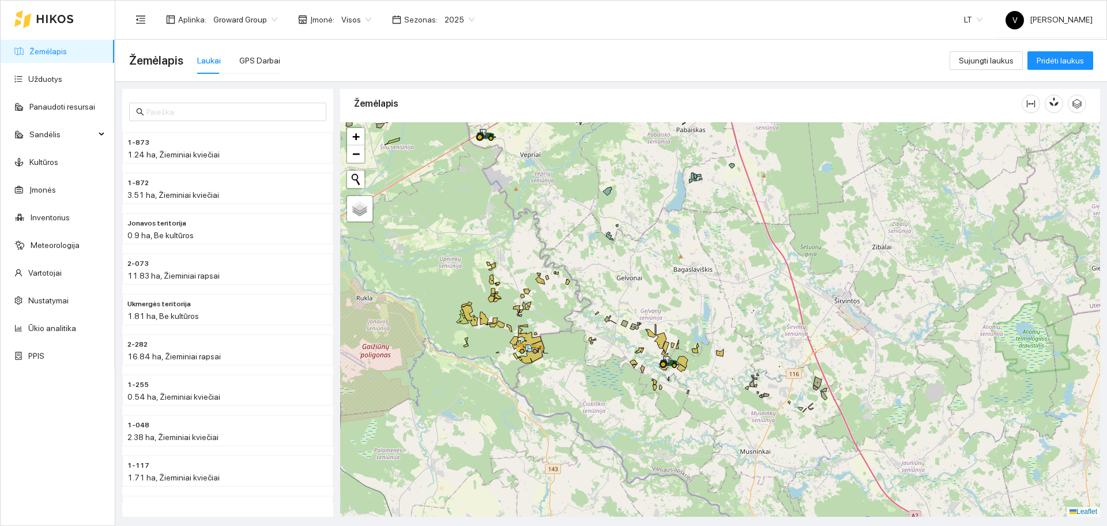
drag, startPoint x: 582, startPoint y: 266, endPoint x: 627, endPoint y: 410, distance: 150.8
click at [626, 409] on div at bounding box center [720, 319] width 760 height 394
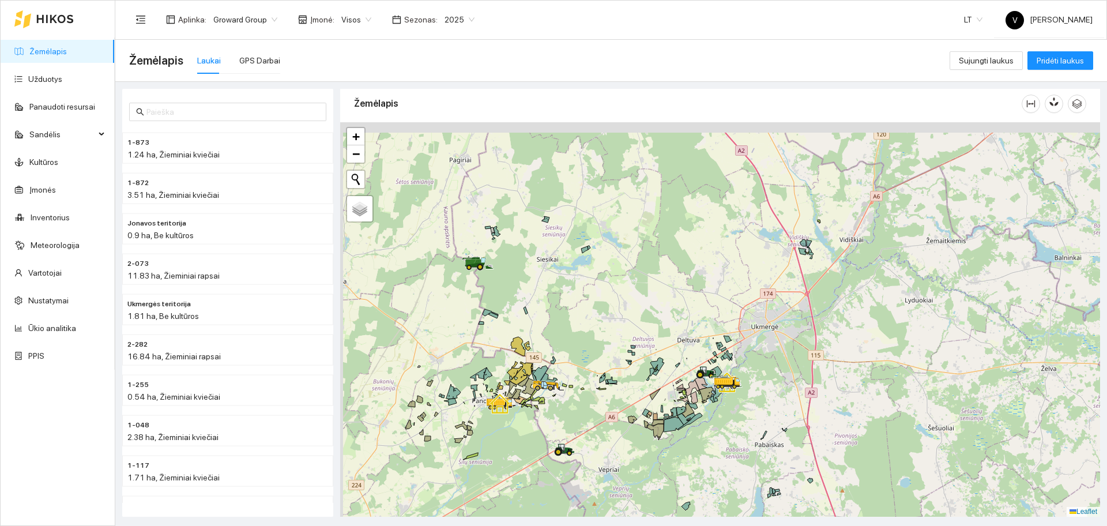
drag, startPoint x: 577, startPoint y: 259, endPoint x: 660, endPoint y: 409, distance: 171.1
click at [660, 409] on div at bounding box center [720, 319] width 760 height 394
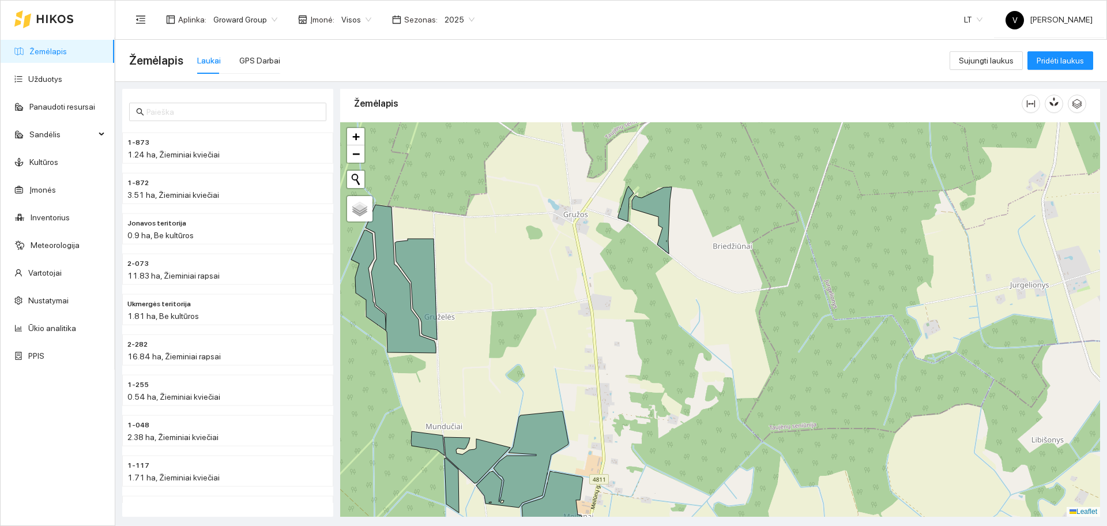
drag, startPoint x: 638, startPoint y: 235, endPoint x: 634, endPoint y: 294, distance: 59.0
click at [634, 294] on div at bounding box center [720, 319] width 760 height 394
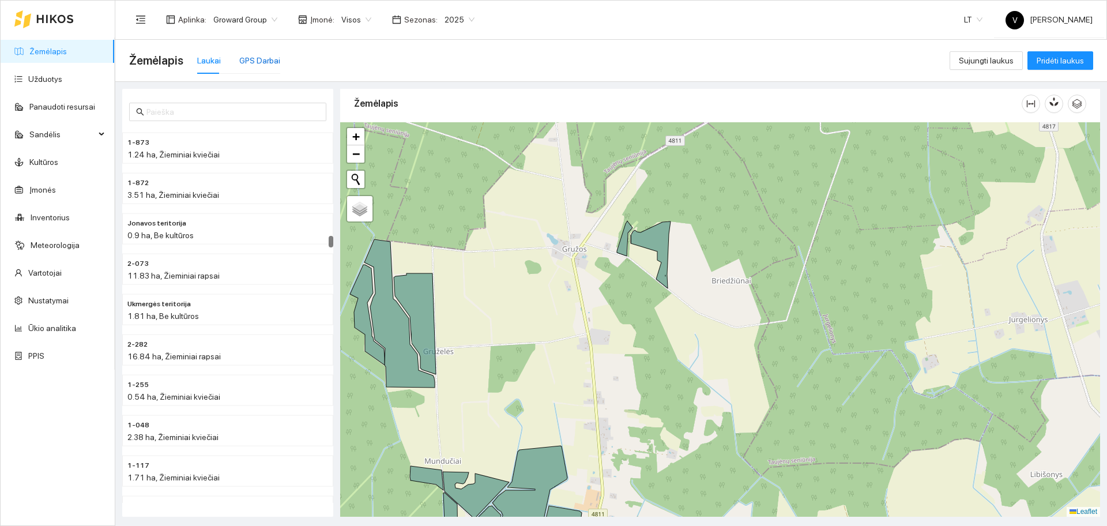
click at [243, 59] on div "GPS Darbai" at bounding box center [259, 60] width 41 height 13
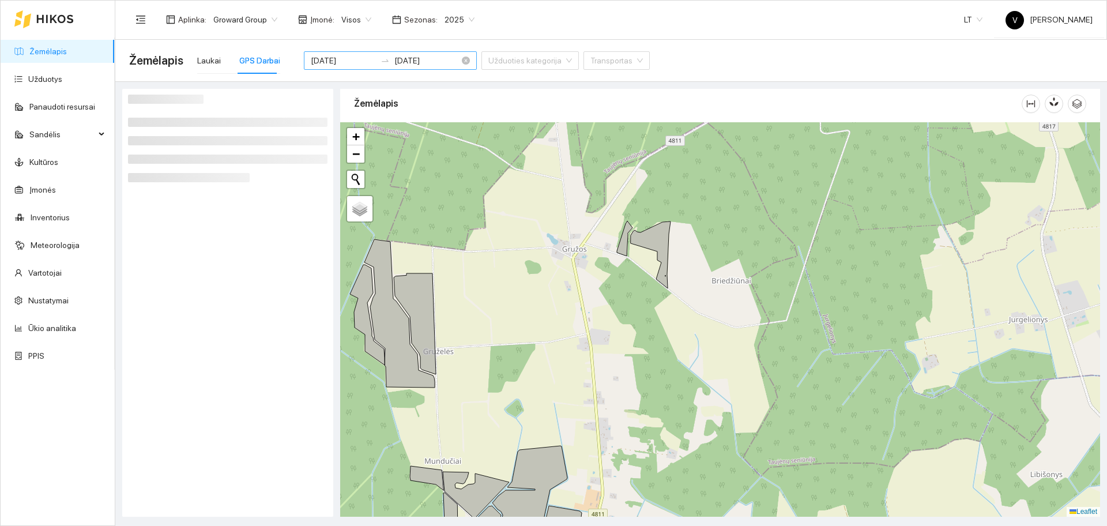
click at [349, 62] on input "[DATE]" at bounding box center [343, 60] width 65 height 13
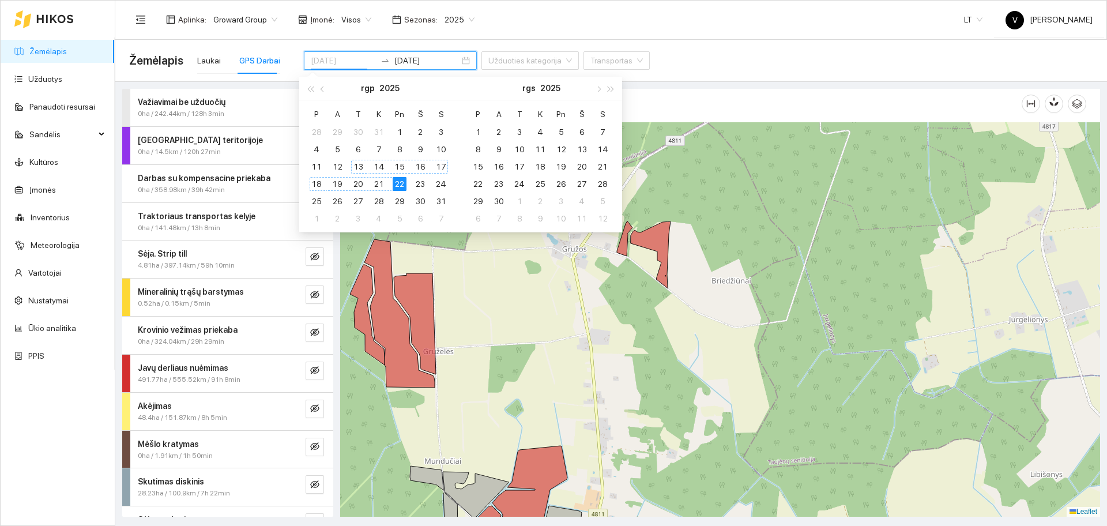
type input "[DATE]"
click at [310, 366] on icon "eye-invisible" at bounding box center [314, 370] width 9 height 9
